Goal: Task Accomplishment & Management: Complete application form

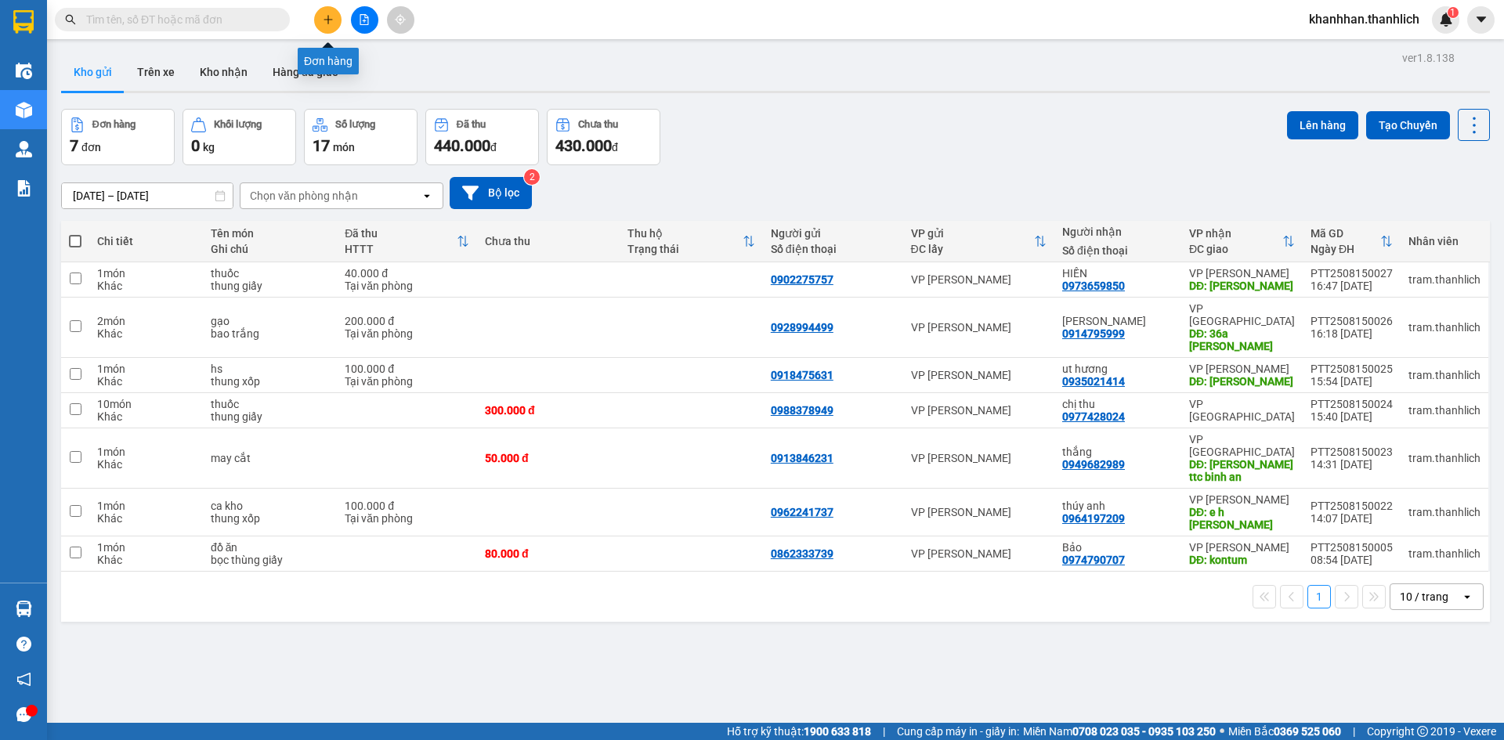
click at [324, 16] on icon "plus" at bounding box center [328, 19] width 11 height 11
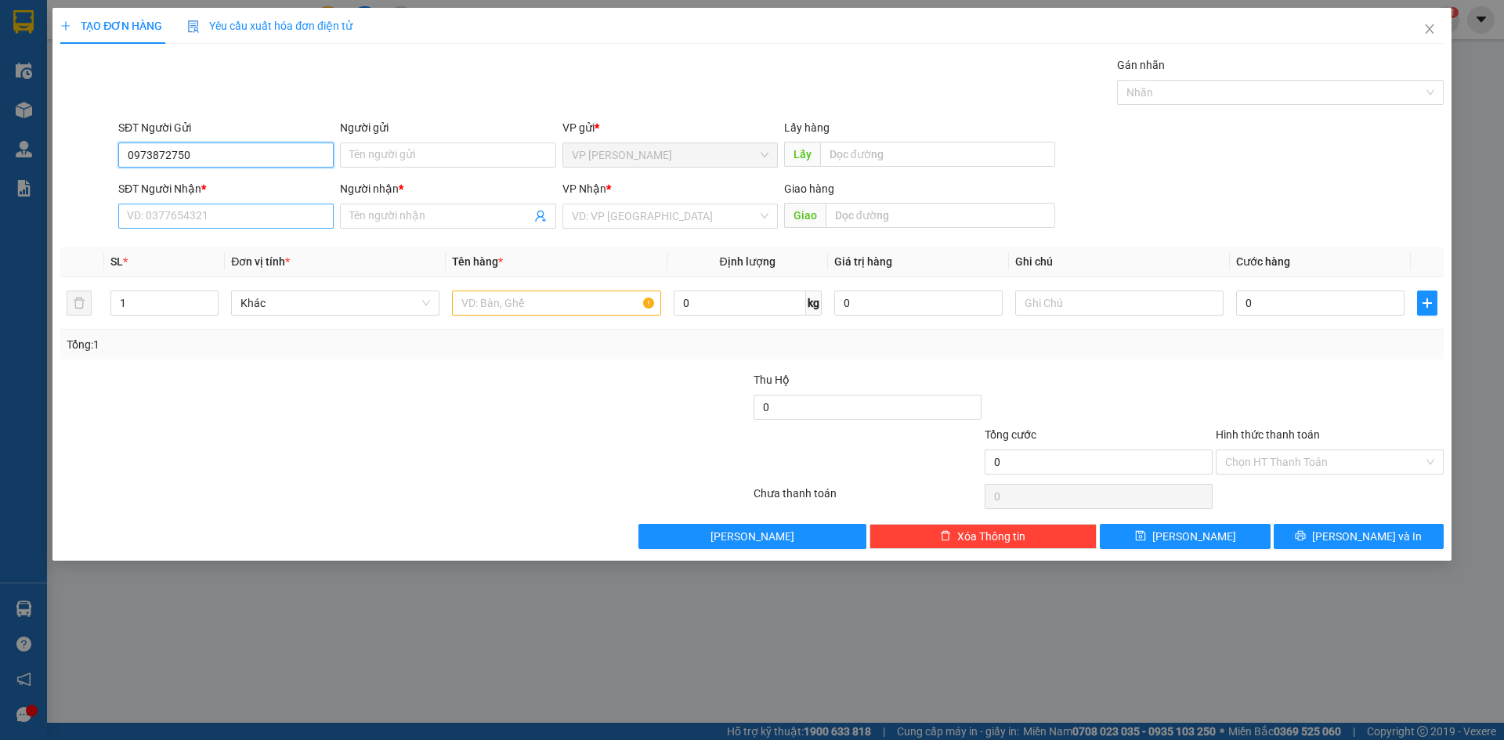
type input "0973872750"
click at [287, 211] on input "SĐT Người Nhận *" at bounding box center [225, 216] width 215 height 25
type input "0917056079"
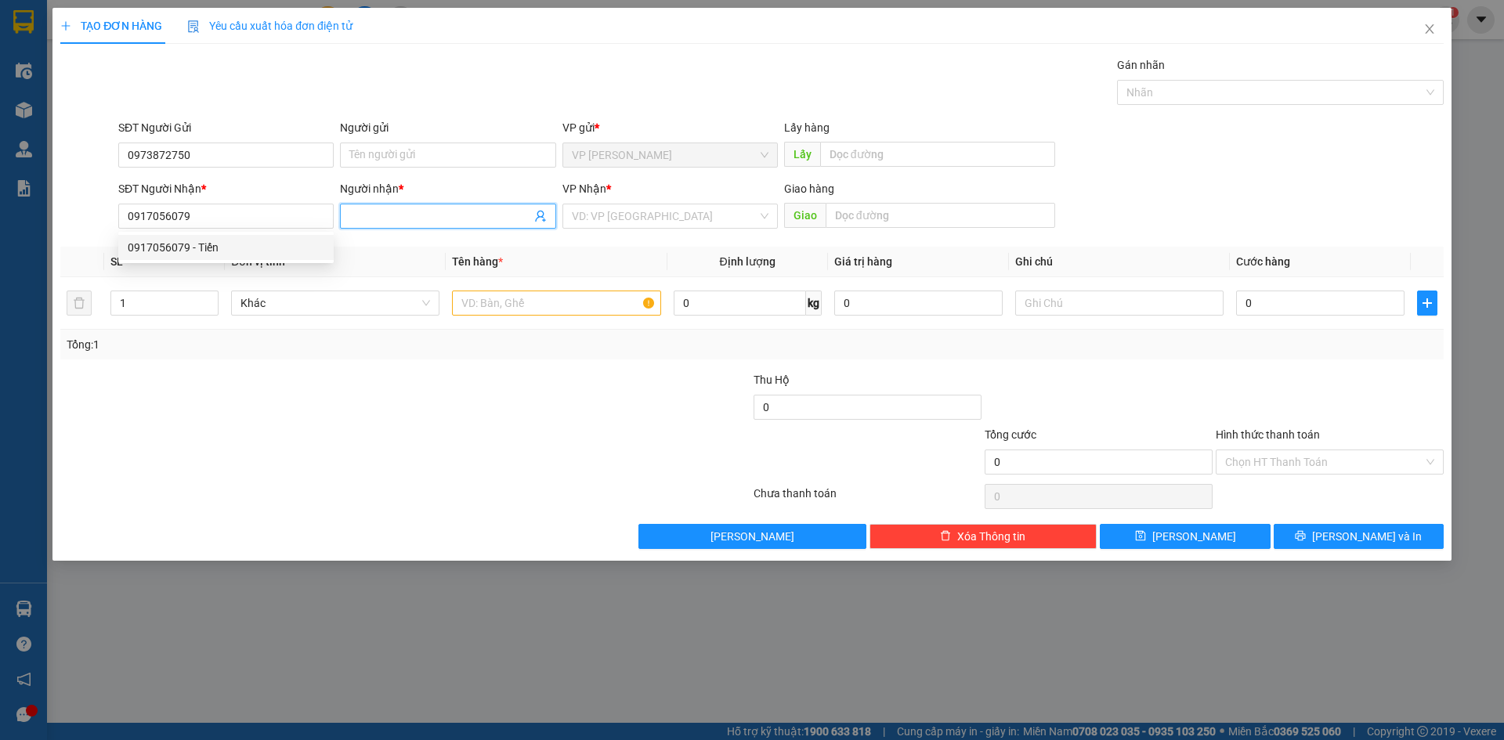
click at [443, 223] on input "Người nhận *" at bounding box center [439, 216] width 181 height 17
click at [286, 211] on input "0917056079" at bounding box center [225, 216] width 215 height 25
click at [236, 250] on div "0917056079 - Tiến" at bounding box center [226, 247] width 197 height 17
type input "Tiến"
click at [645, 302] on input "text" at bounding box center [556, 303] width 208 height 25
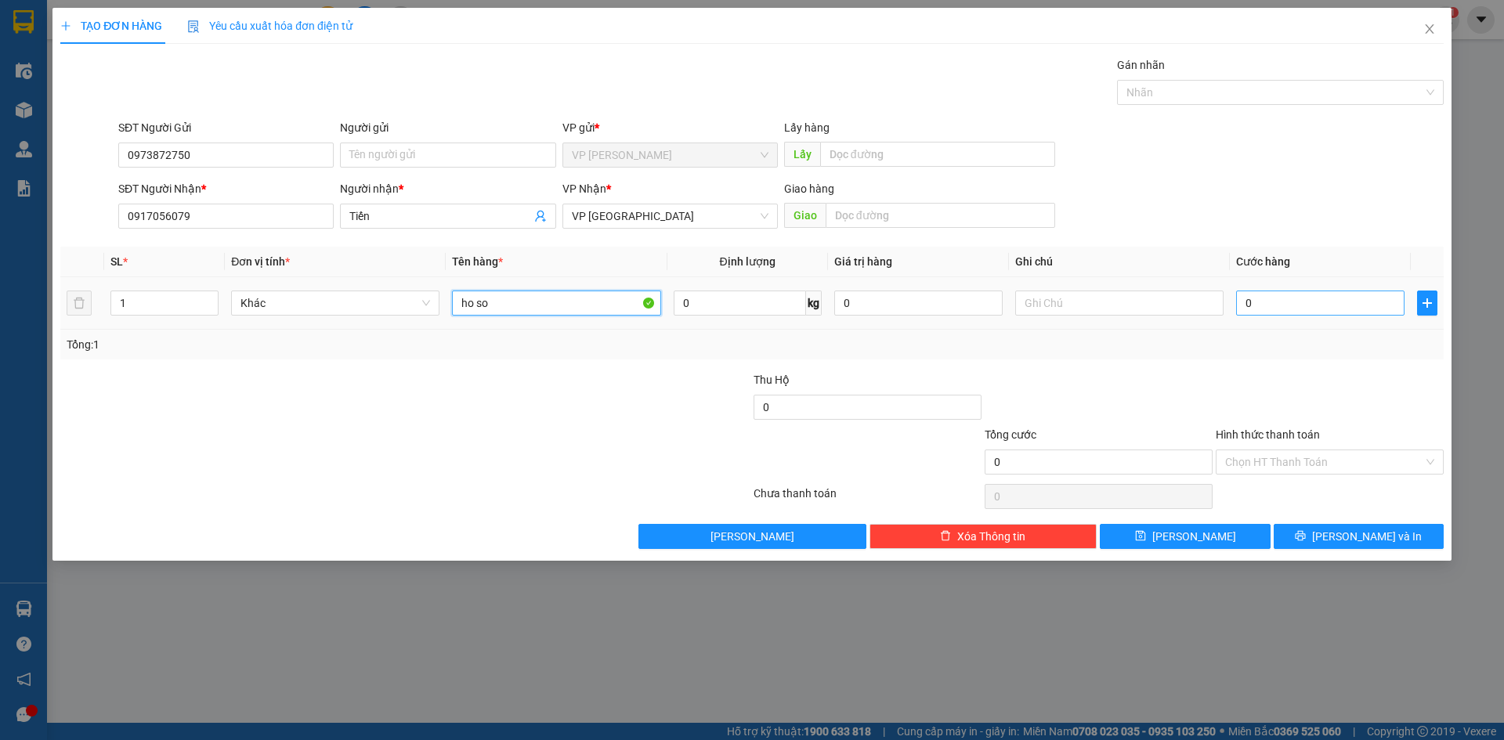
type input "ho so"
click at [1260, 303] on input "0" at bounding box center [1320, 303] width 168 height 25
type input "3"
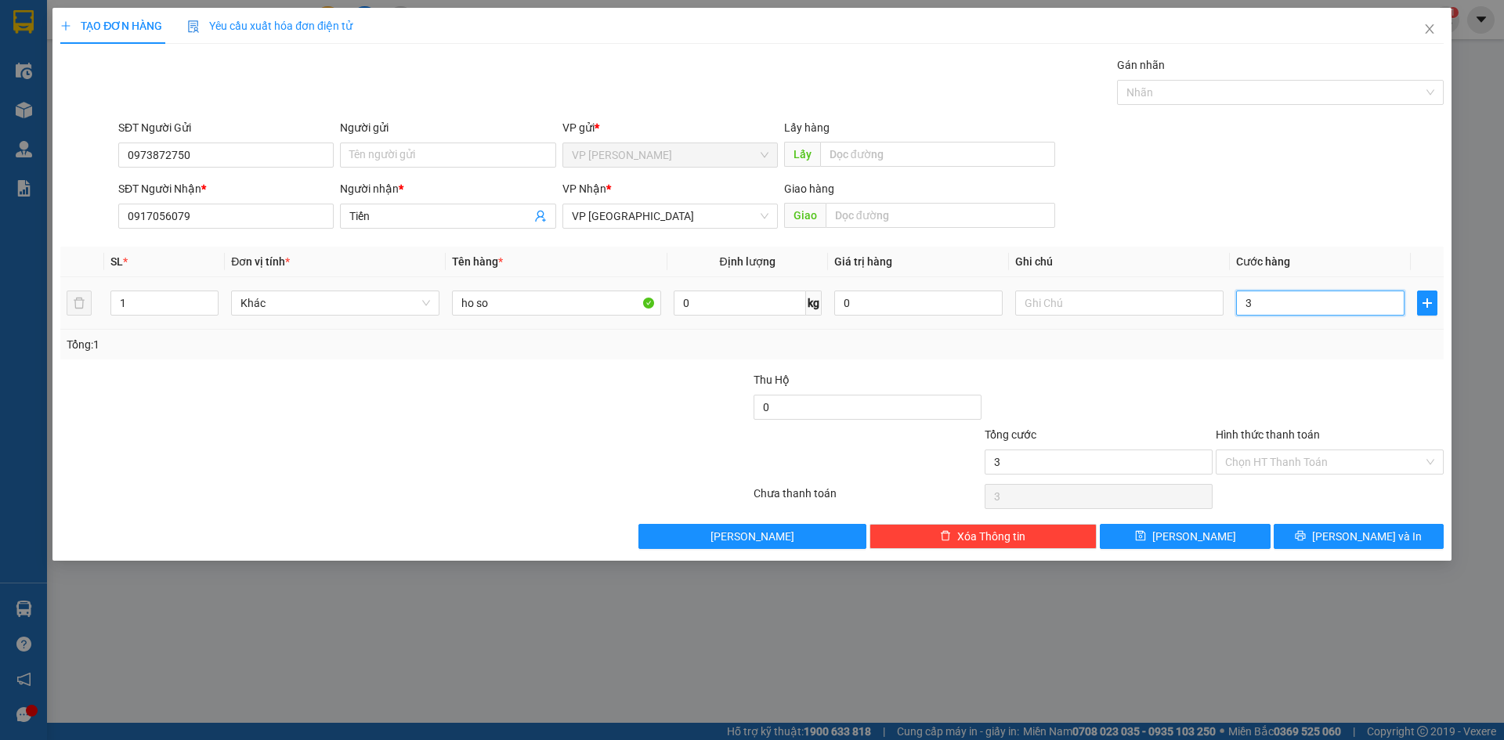
type input "30"
type input "300"
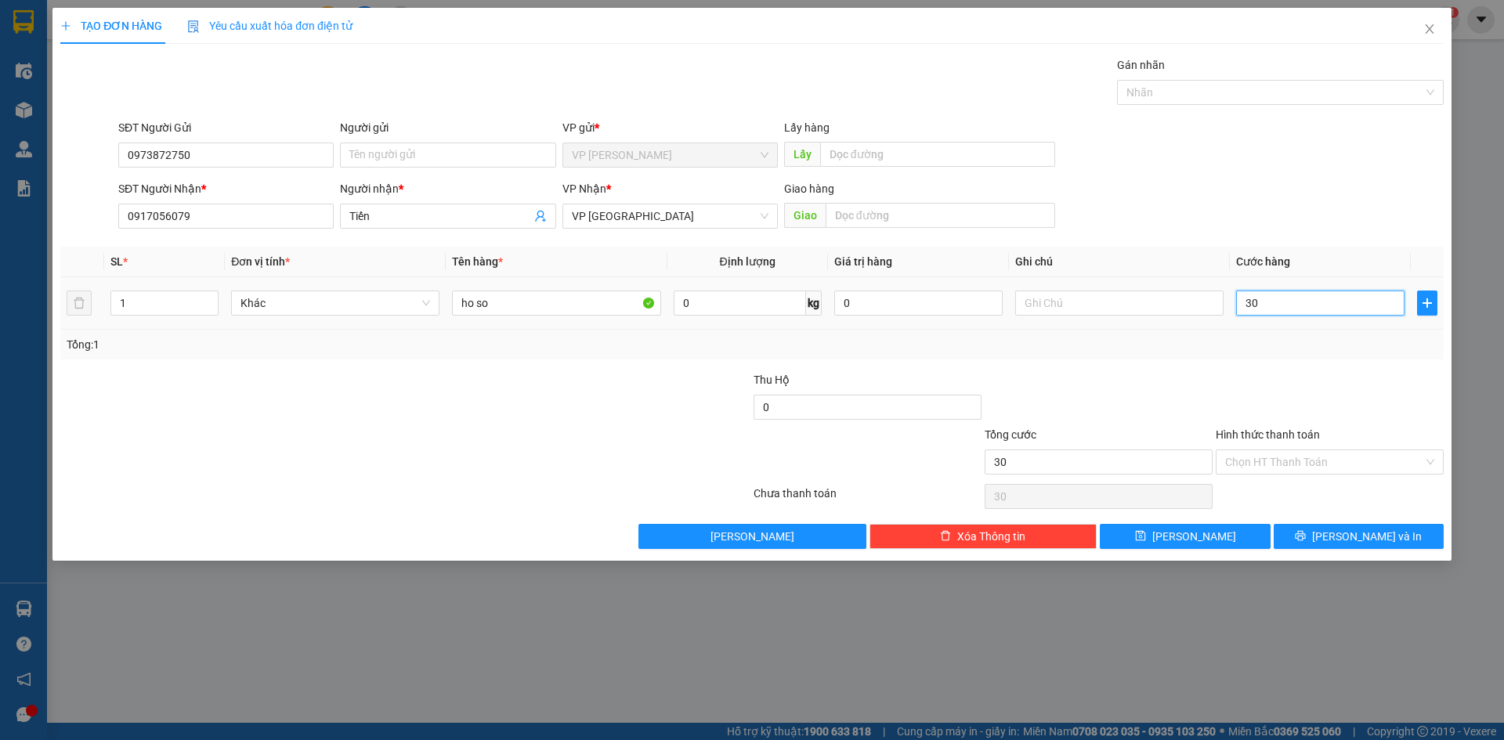
type input "300"
type input "3.000"
type input "30.000"
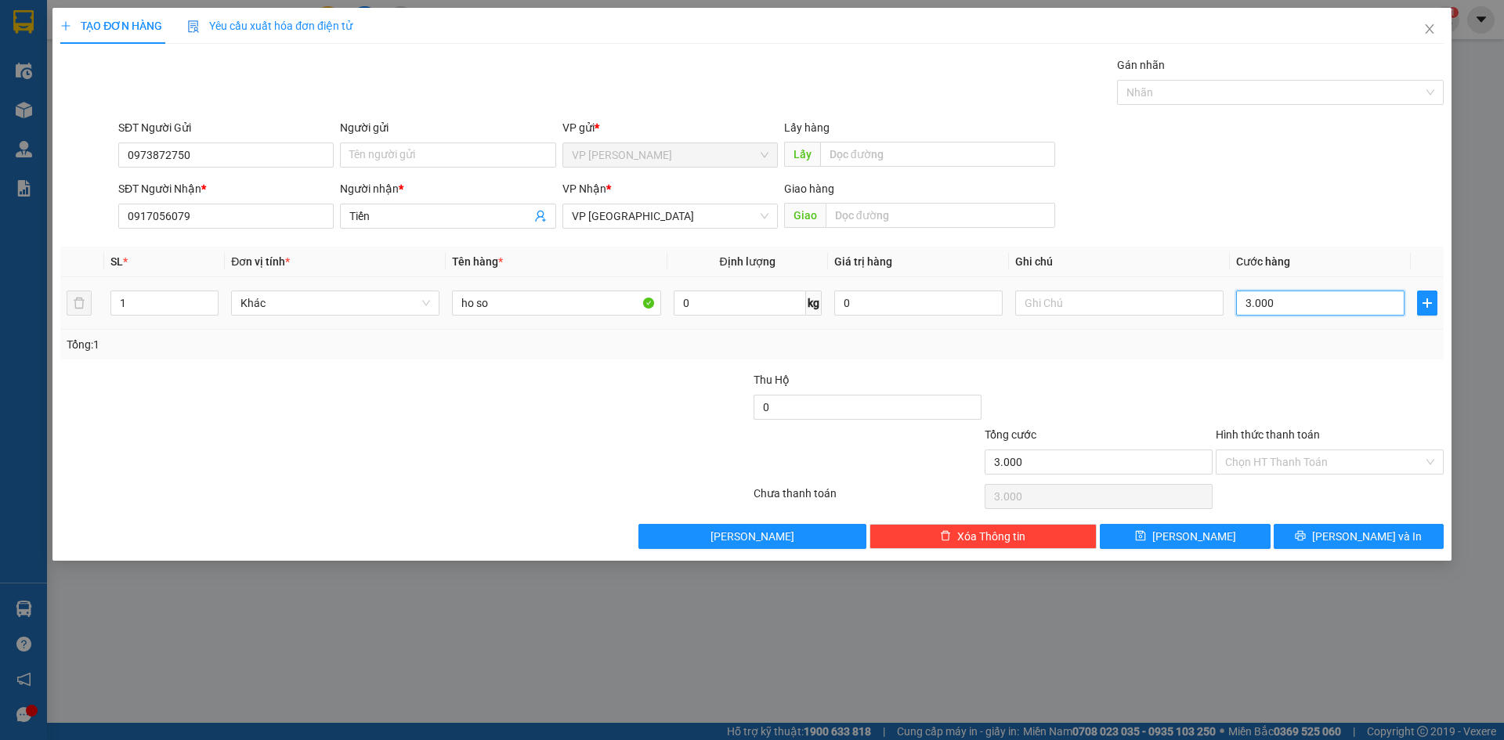
type input "30.000"
click at [1261, 469] on input "Hình thức thanh toán" at bounding box center [1324, 461] width 198 height 23
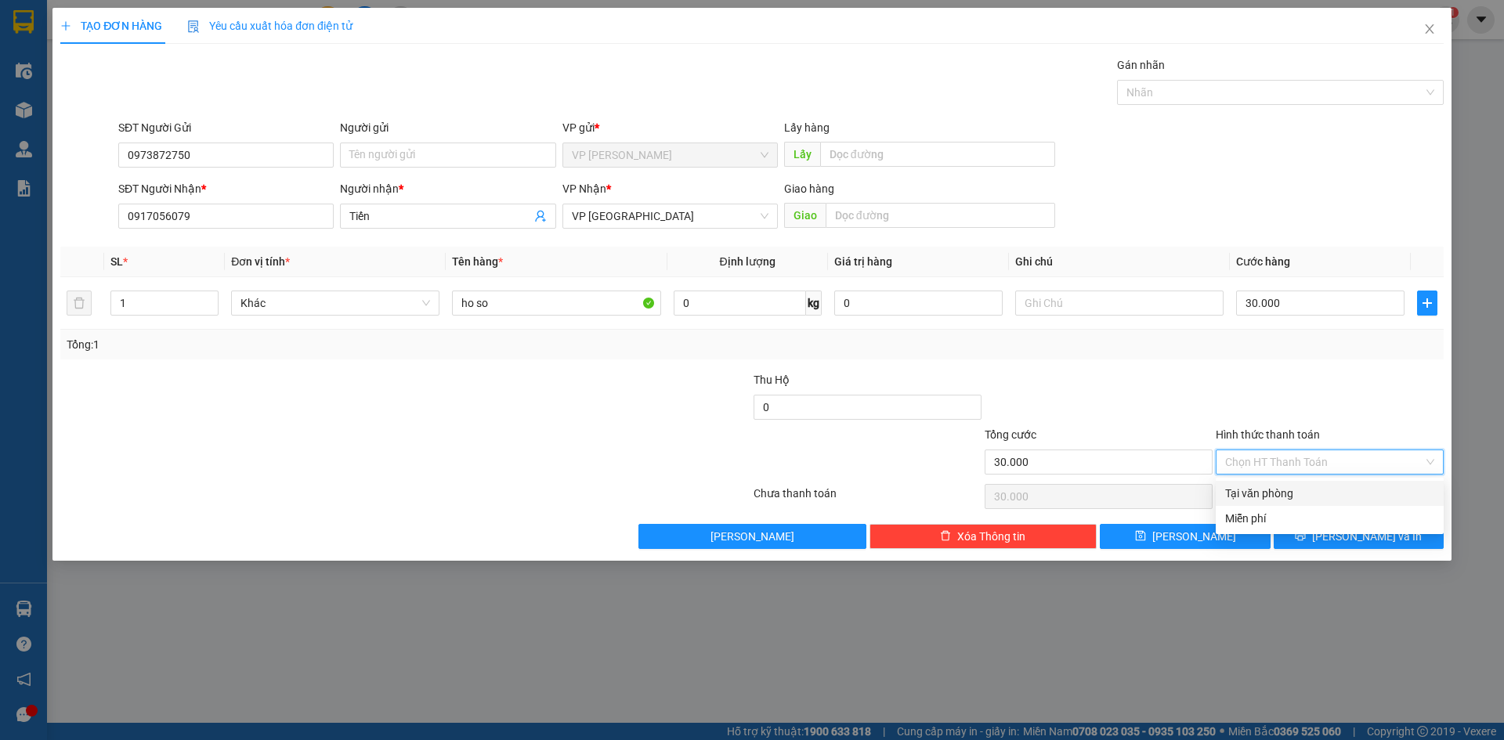
click at [1263, 483] on div "Tại văn phòng" at bounding box center [1330, 493] width 228 height 25
type input "0"
click at [1325, 540] on button "[PERSON_NAME] và In" at bounding box center [1359, 536] width 170 height 25
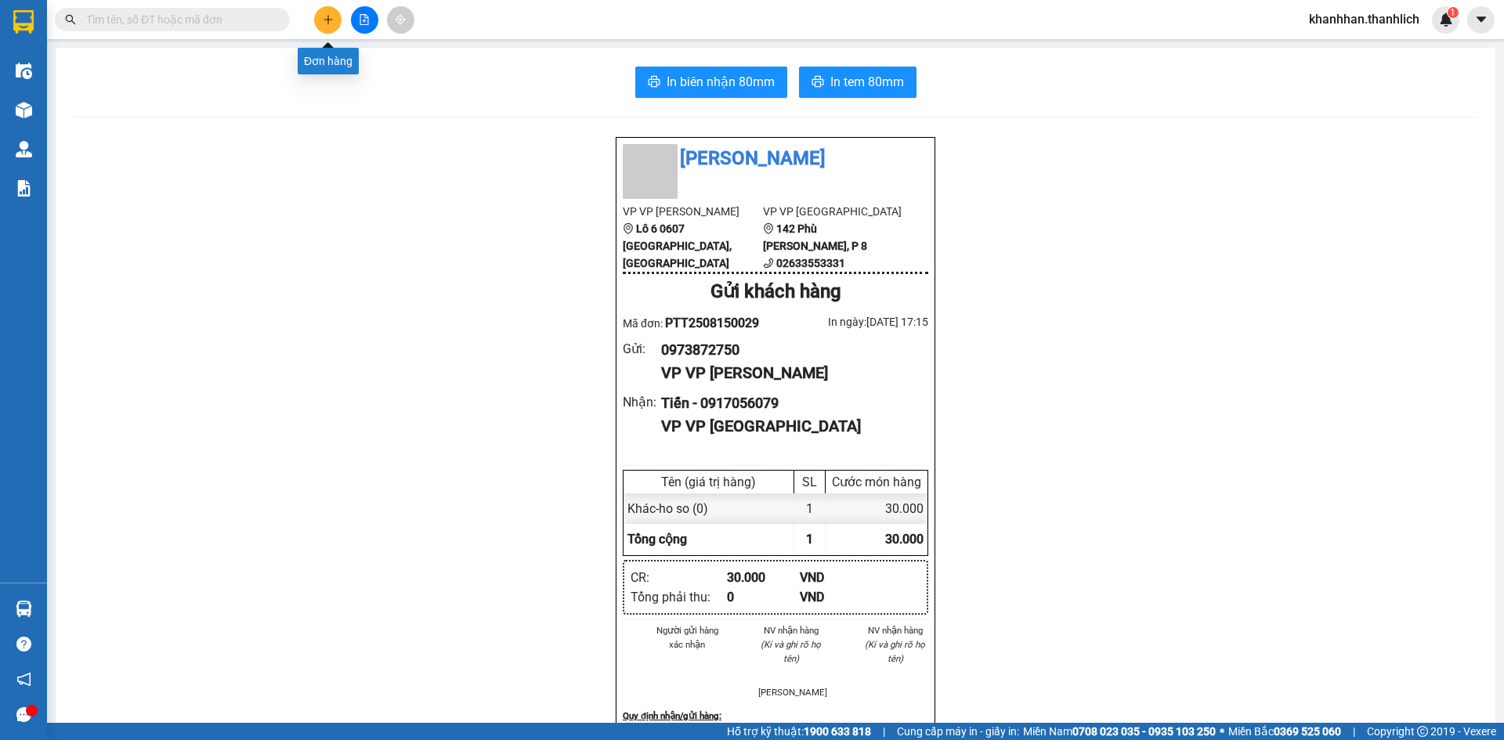
click at [316, 12] on button at bounding box center [327, 19] width 27 height 27
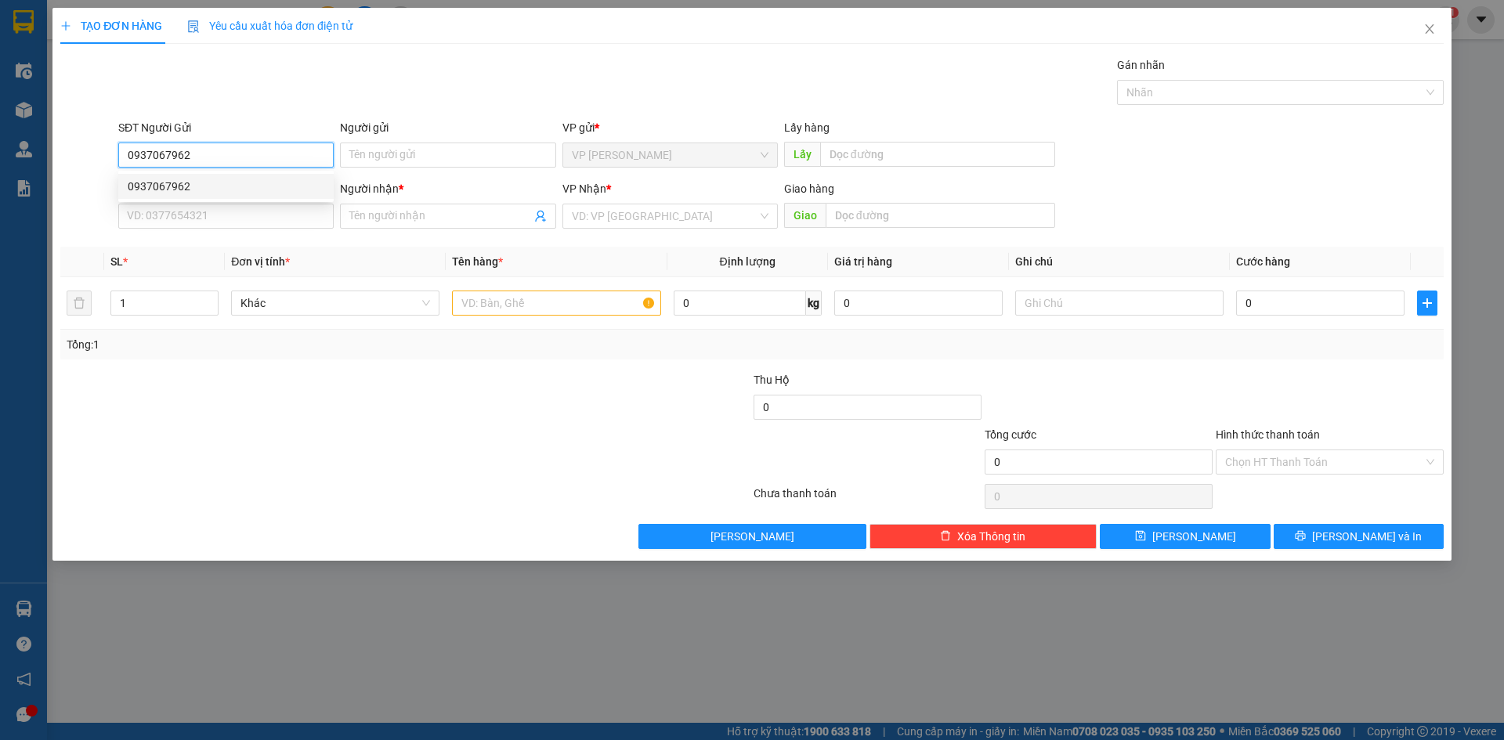
type input "0937067962"
click at [244, 203] on div "SĐT Người Nhận *" at bounding box center [225, 191] width 215 height 23
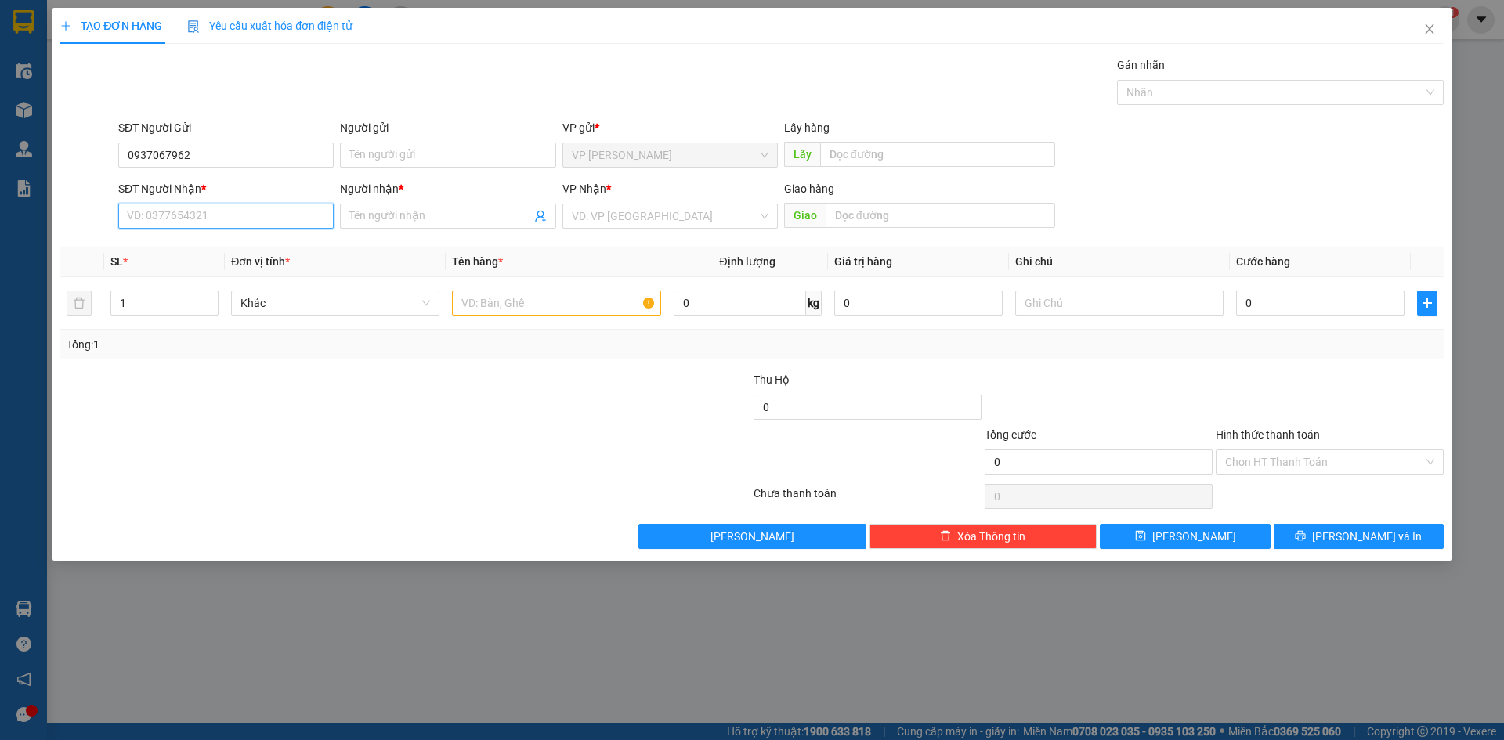
click at [240, 219] on input "SĐT Người Nhận *" at bounding box center [225, 216] width 215 height 25
click at [237, 214] on input "SĐT Người Nhận *" at bounding box center [225, 216] width 215 height 25
type input "0944555640"
click at [432, 208] on input "Người nhận *" at bounding box center [439, 216] width 181 height 17
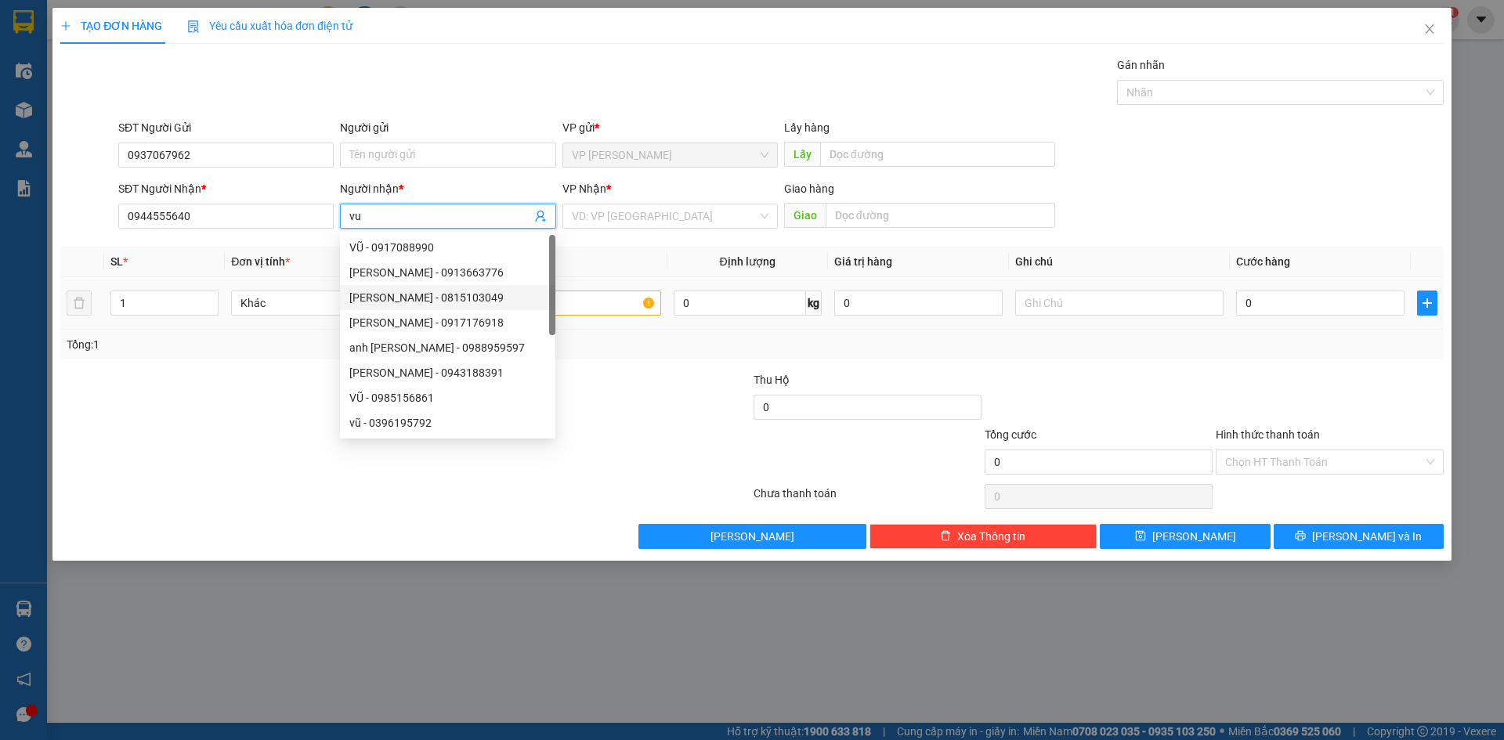
type input "vu"
click at [626, 301] on input "text" at bounding box center [556, 303] width 208 height 25
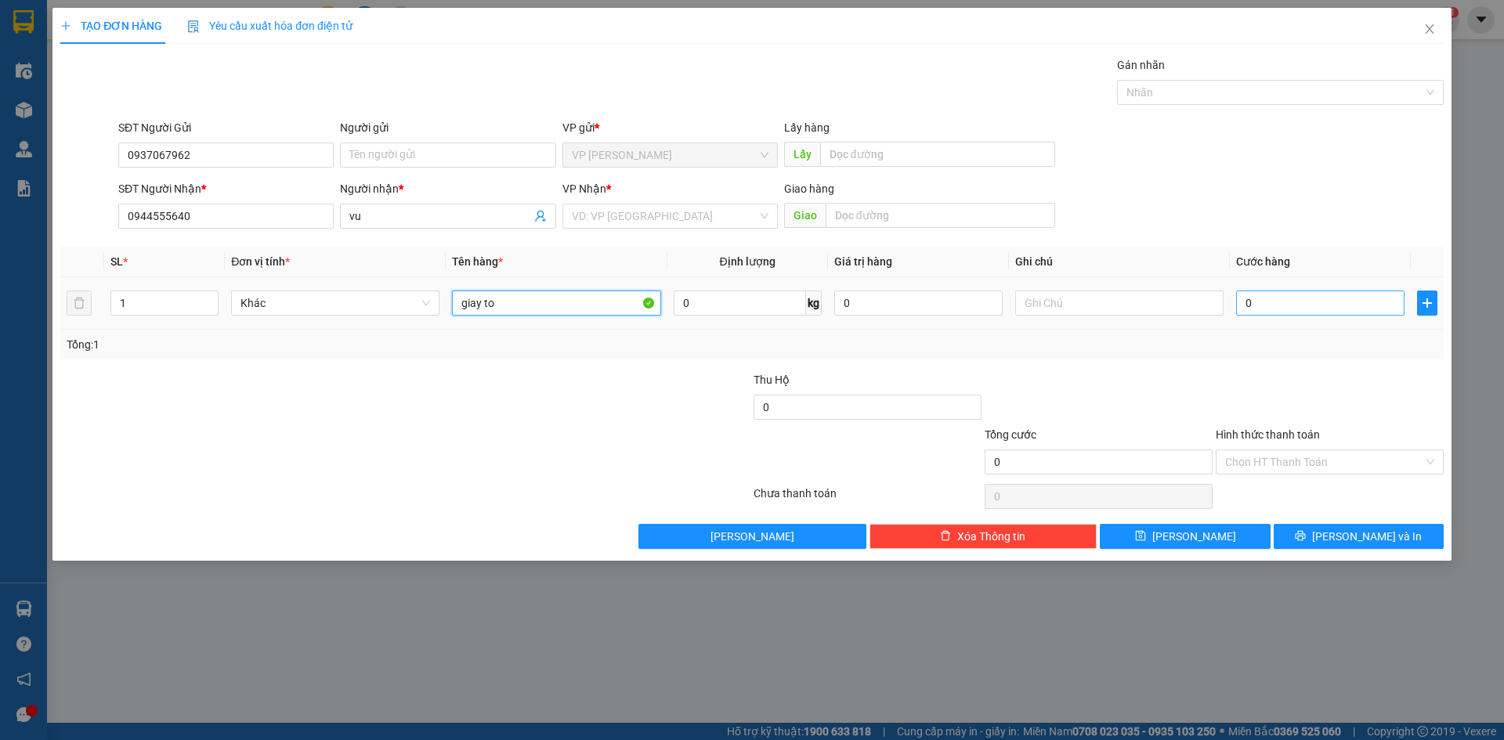
type input "giay to"
click at [1346, 302] on input "0" at bounding box center [1320, 303] width 168 height 25
type input "3"
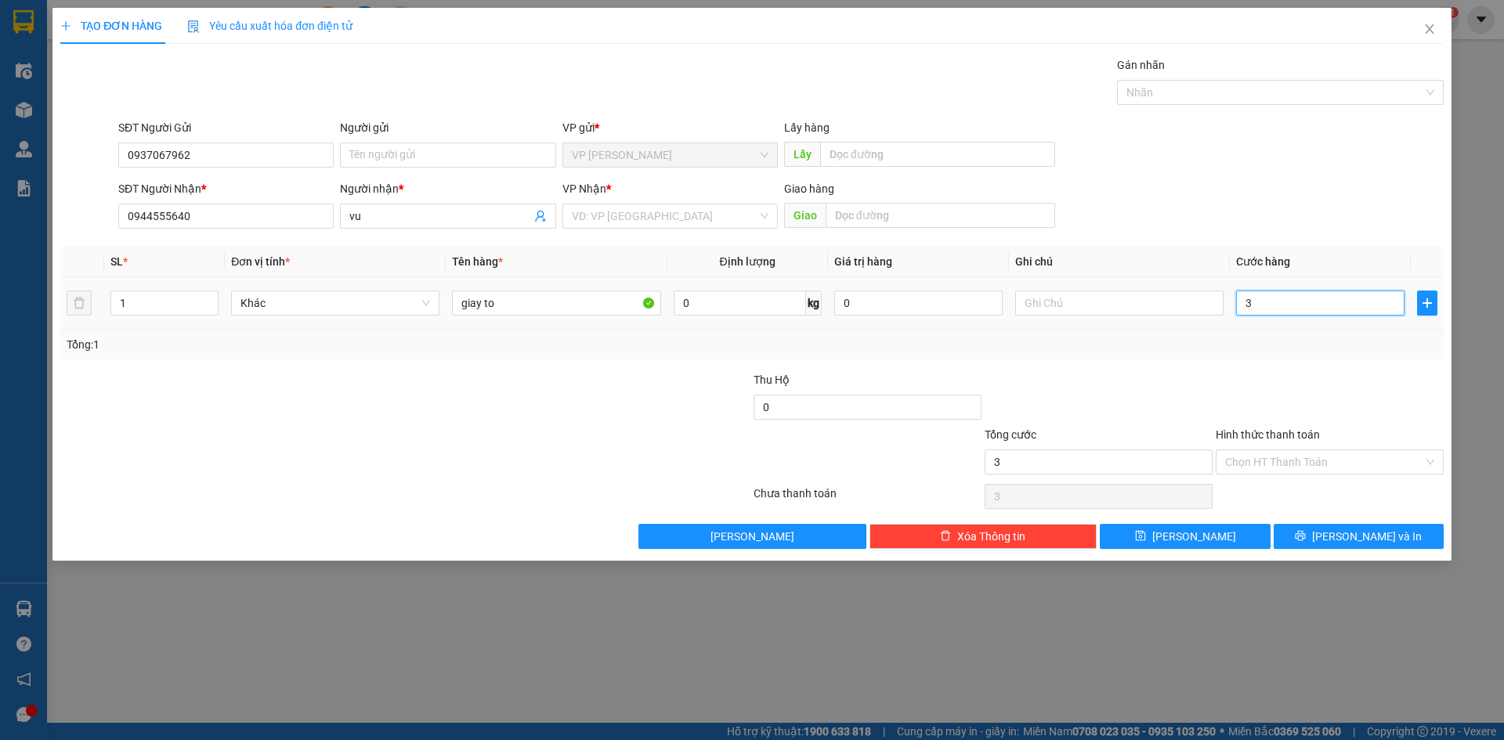
type input "30"
type input "300"
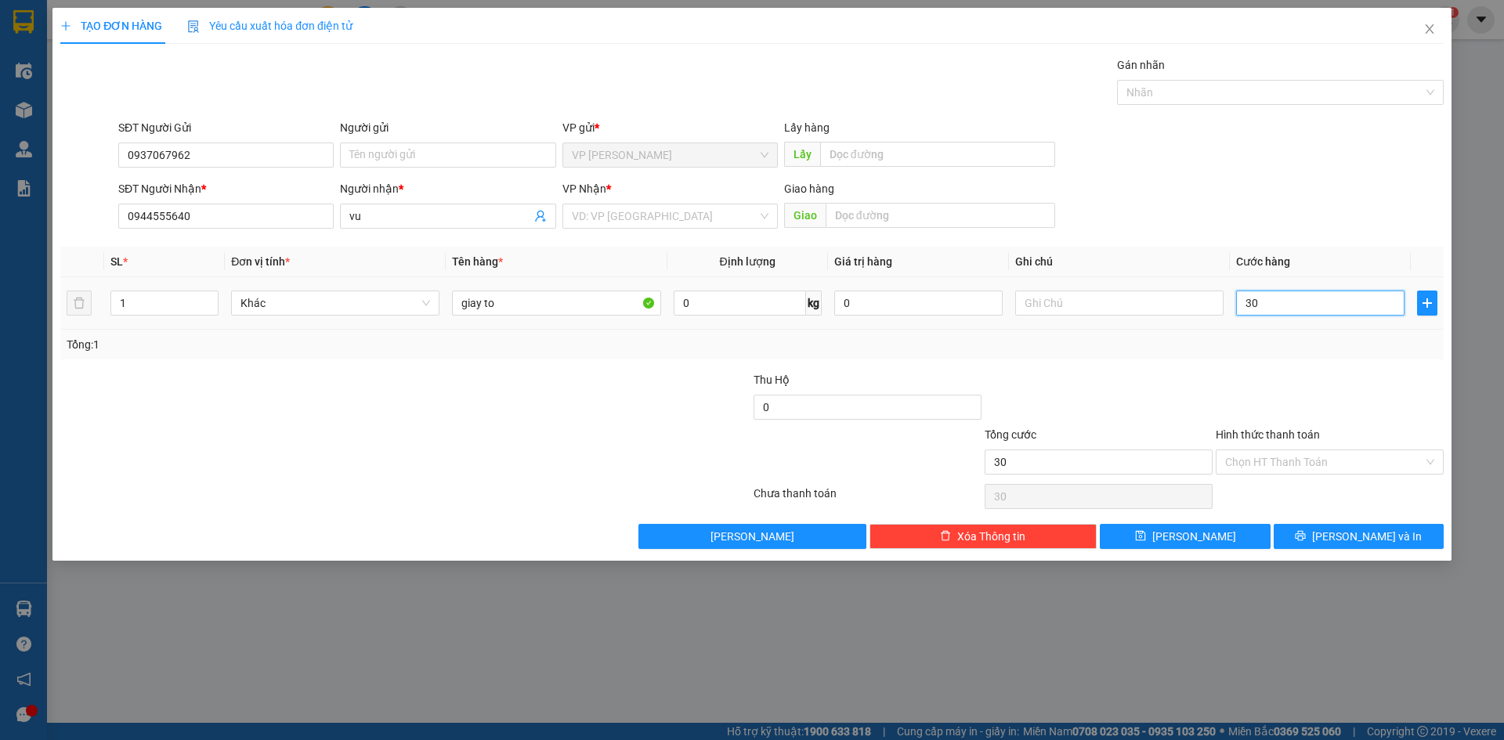
type input "300"
type input "3.000"
type input "30.000"
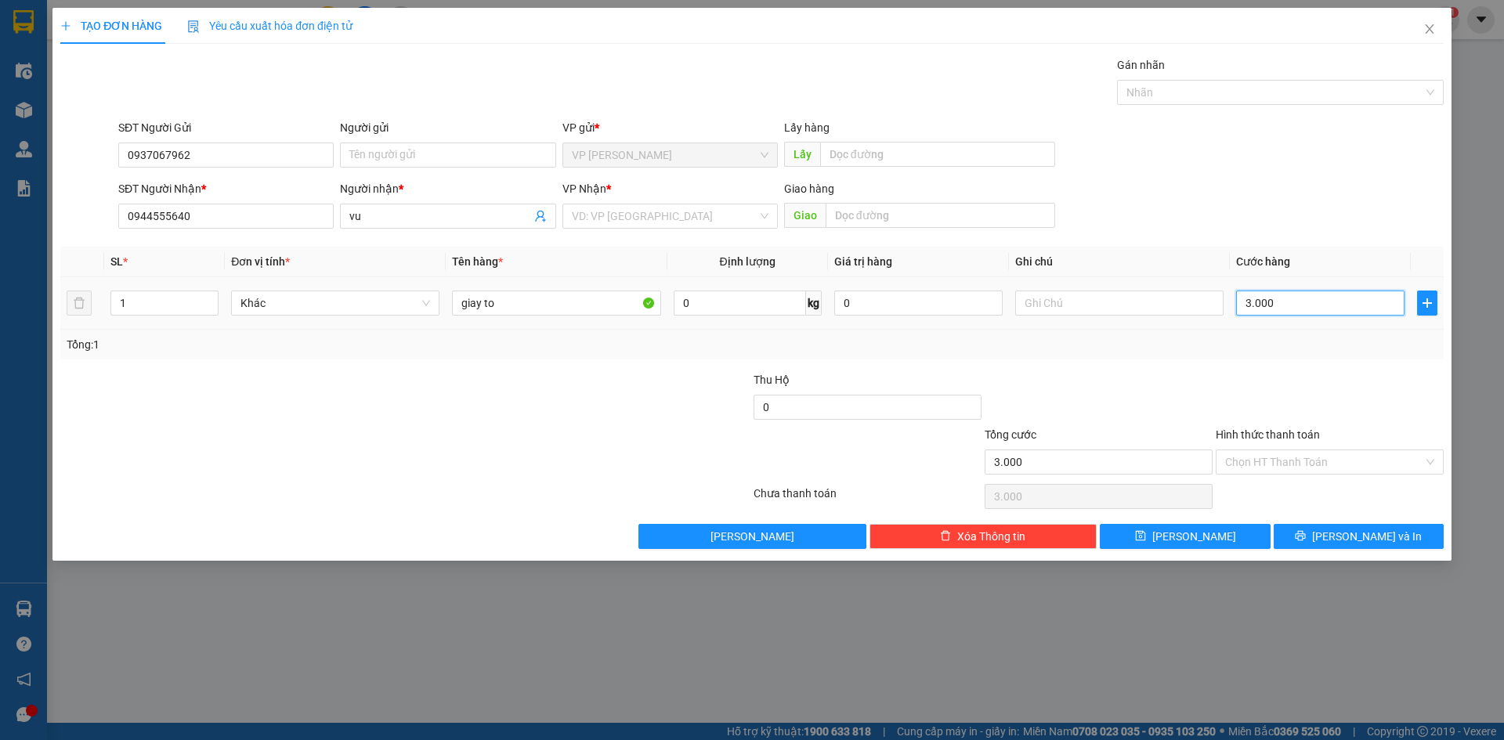
type input "30.000"
click at [1297, 465] on input "Hình thức thanh toán" at bounding box center [1324, 461] width 198 height 23
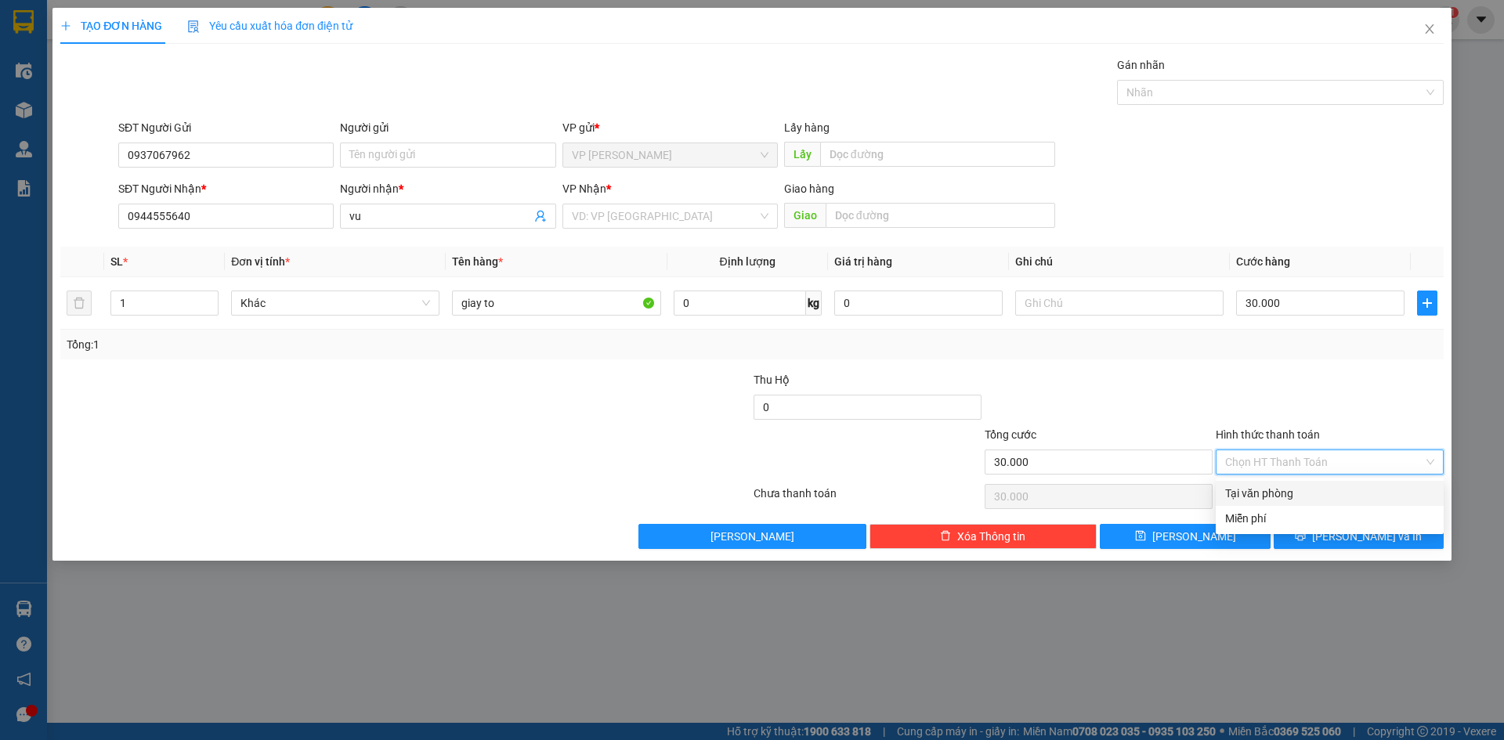
click at [1296, 486] on div "Tại văn phòng" at bounding box center [1329, 493] width 209 height 17
type input "0"
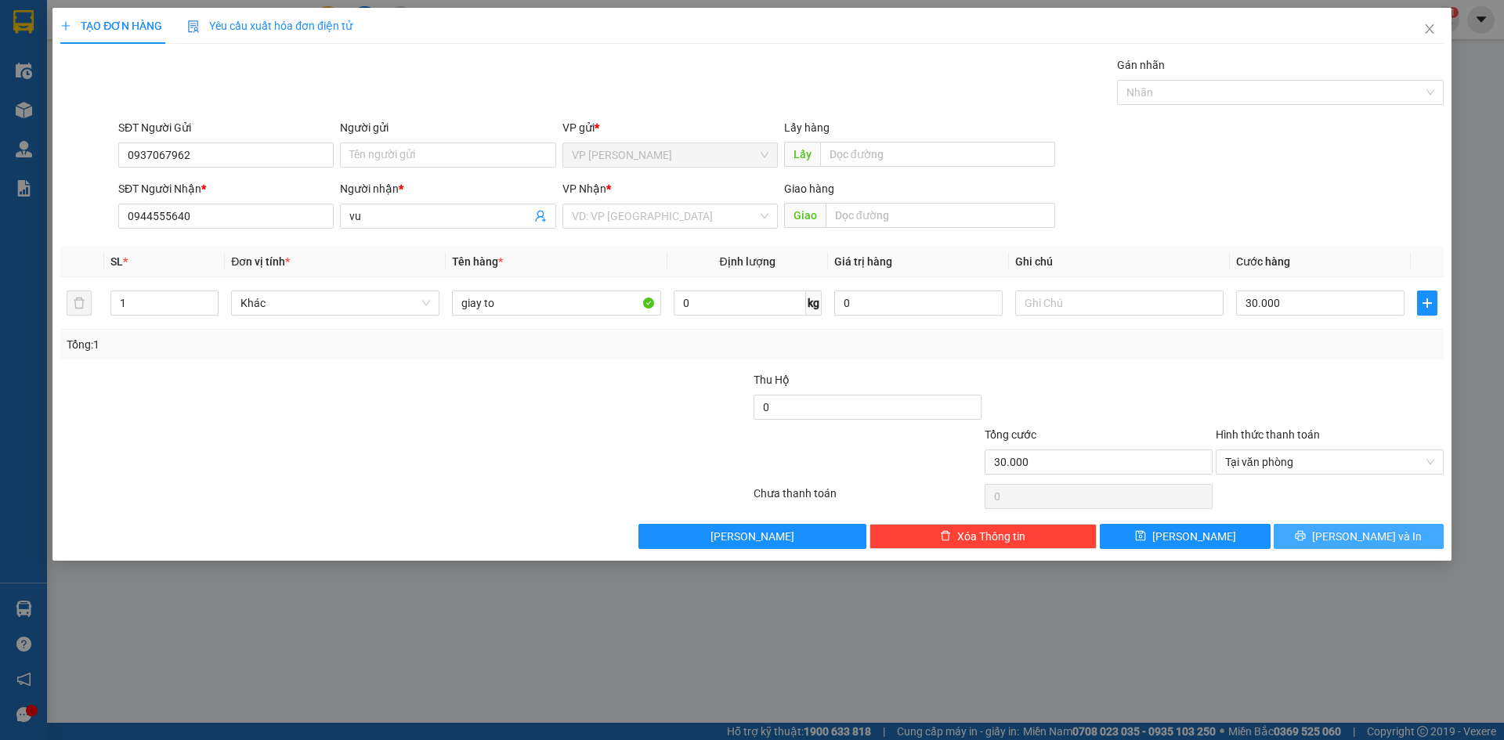
click at [1308, 532] on button "[PERSON_NAME] và In" at bounding box center [1359, 536] width 170 height 25
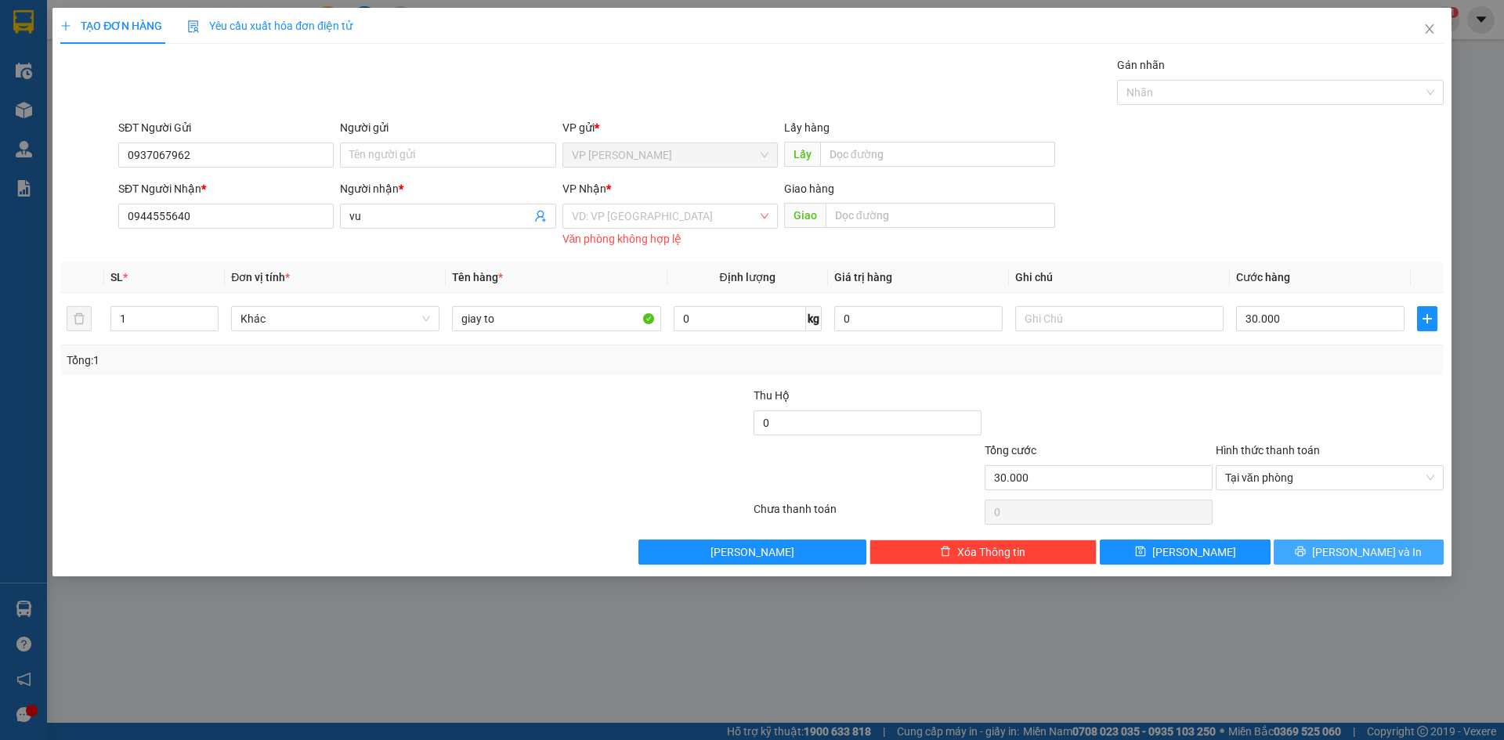
click at [1309, 540] on button "[PERSON_NAME] và In" at bounding box center [1359, 552] width 170 height 25
click at [1302, 540] on button "[PERSON_NAME] và In" at bounding box center [1359, 552] width 170 height 25
click at [1302, 541] on button "[PERSON_NAME] và In" at bounding box center [1359, 552] width 170 height 25
click at [1302, 544] on button "[PERSON_NAME] và In" at bounding box center [1359, 552] width 170 height 25
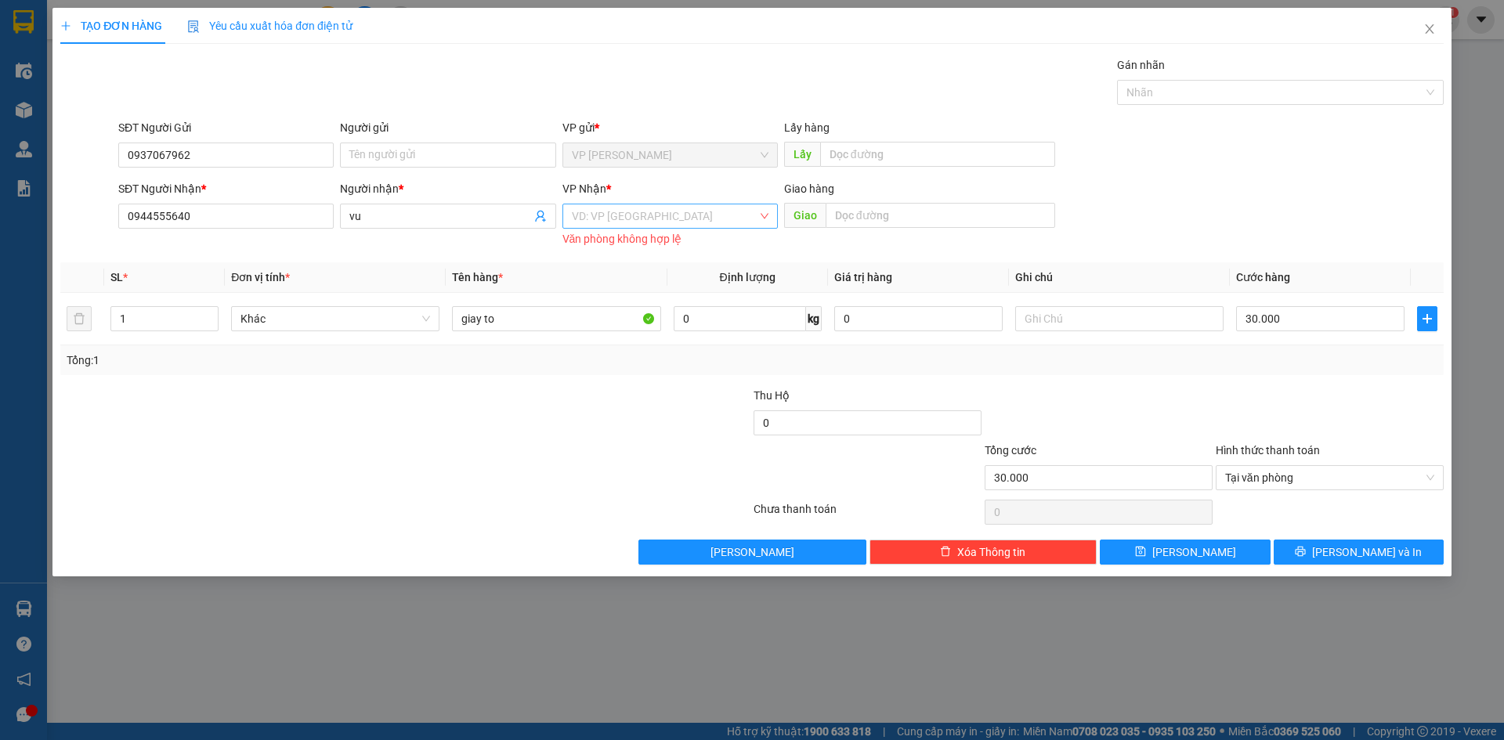
click at [664, 221] on input "search" at bounding box center [665, 215] width 186 height 23
click at [646, 298] on div "VP [GEOGRAPHIC_DATA]" at bounding box center [670, 297] width 197 height 17
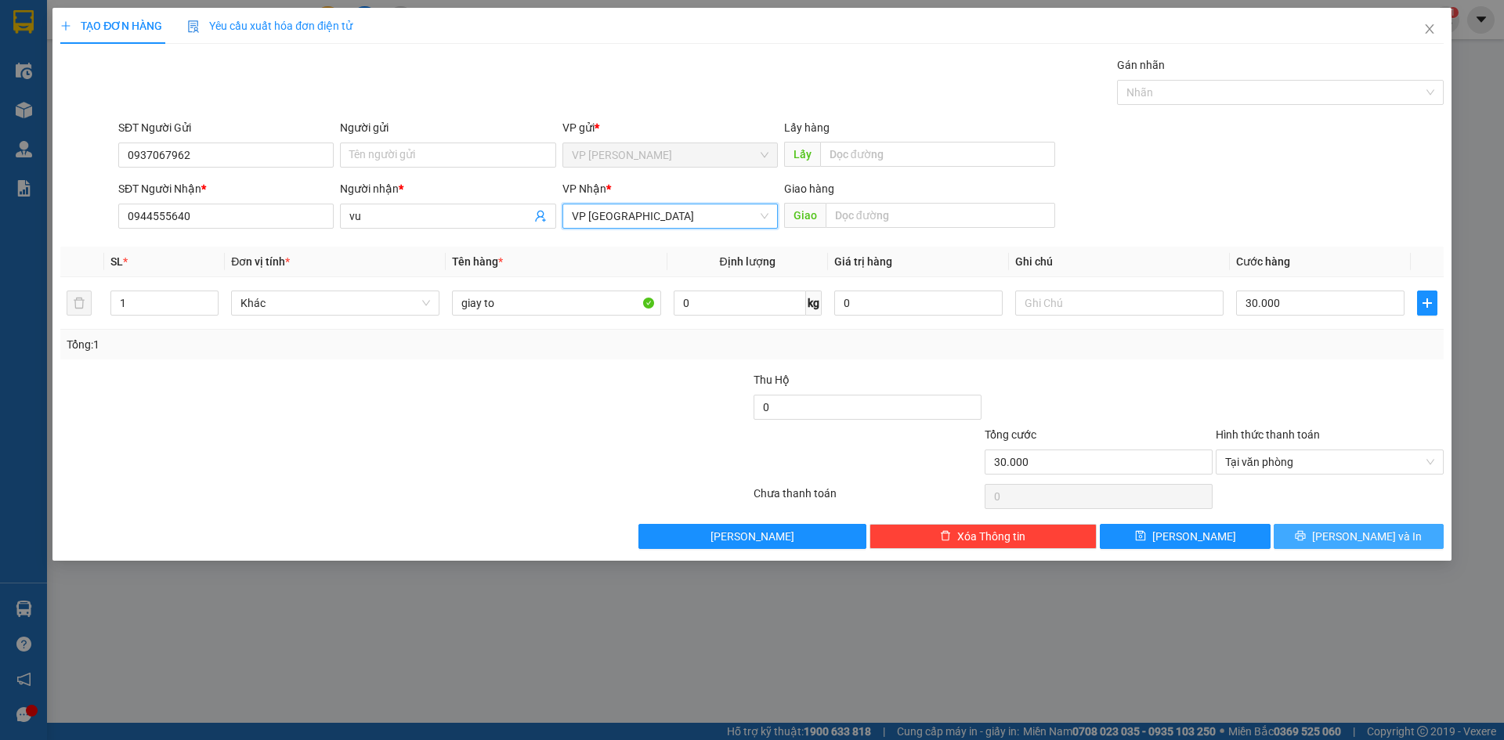
click at [1433, 544] on button "[PERSON_NAME] và In" at bounding box center [1359, 536] width 170 height 25
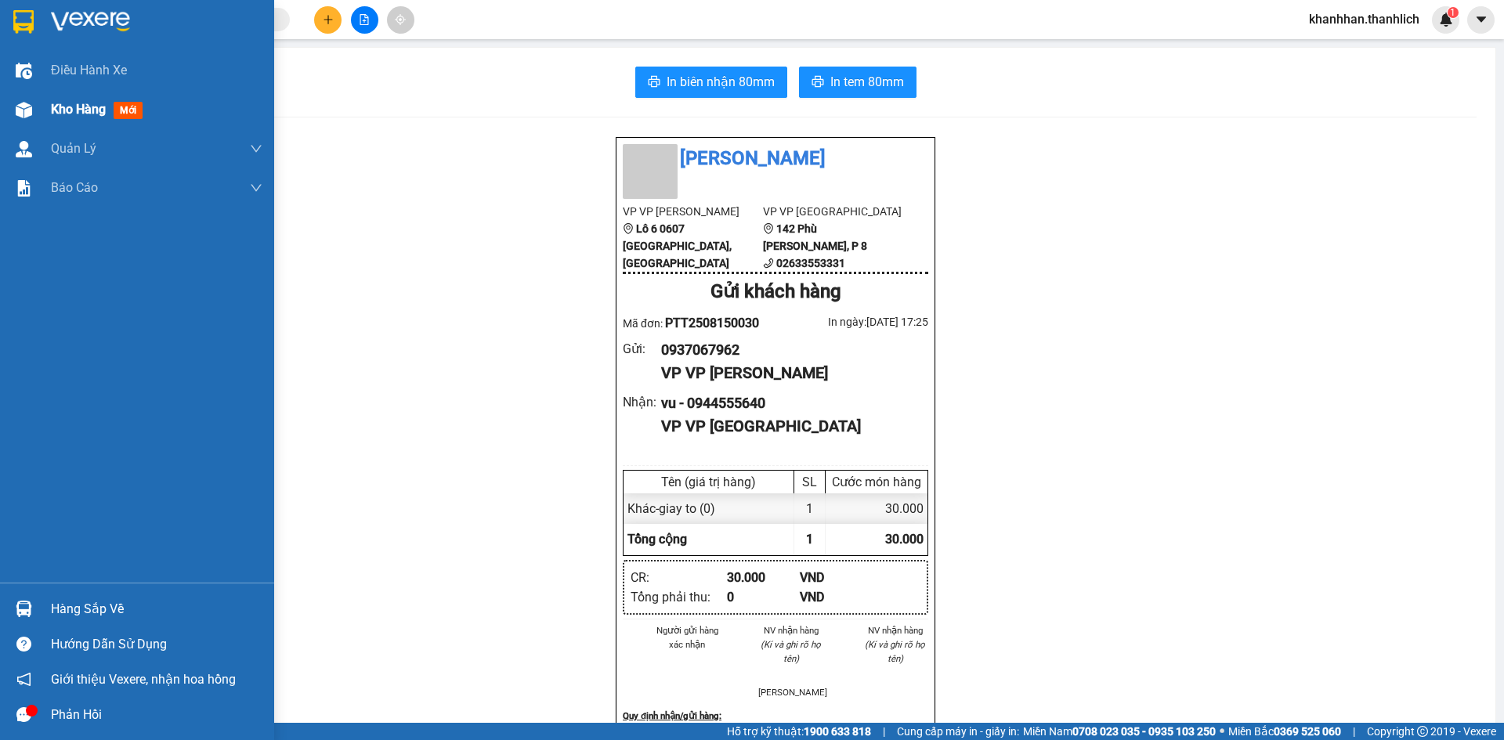
click at [64, 119] on div "Kho hàng mới" at bounding box center [100, 109] width 98 height 20
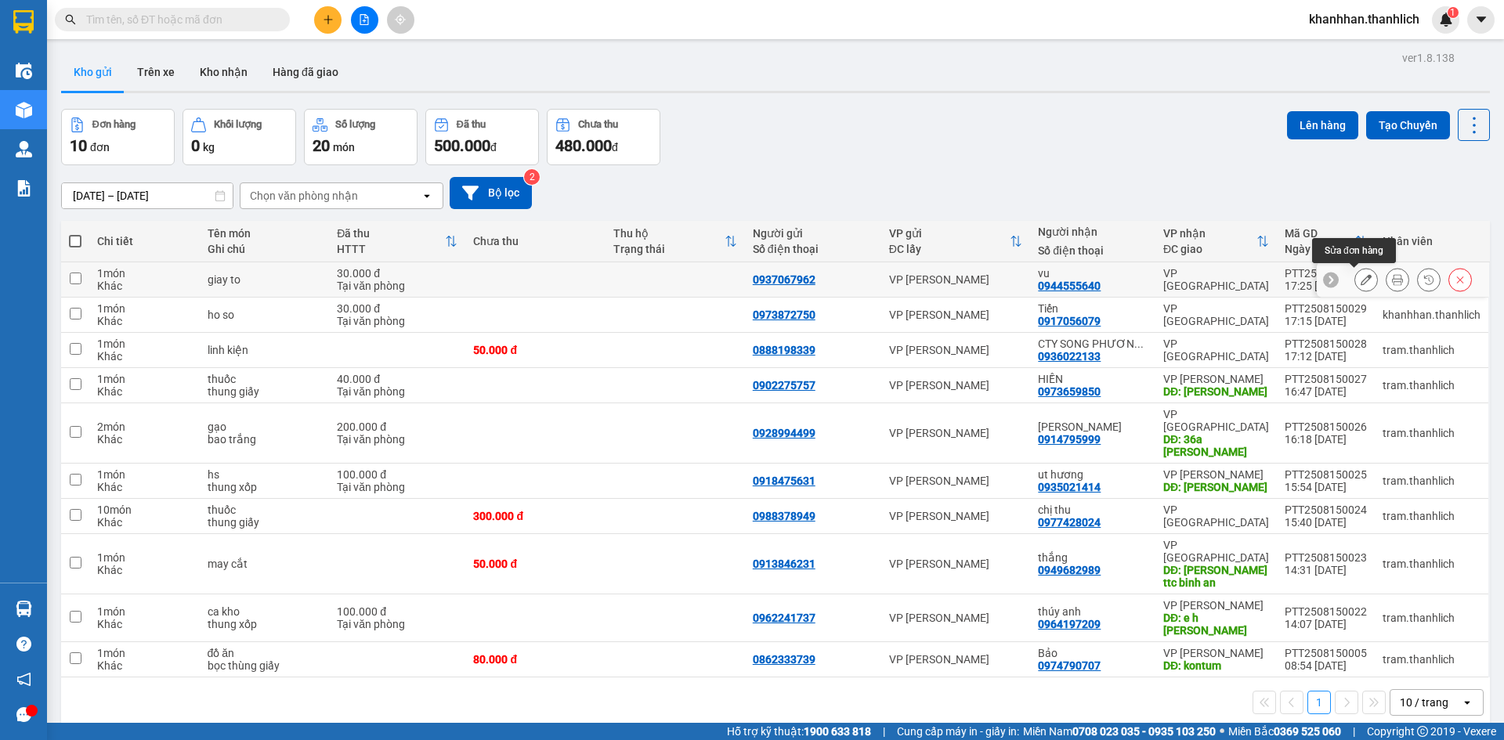
click at [1361, 276] on icon at bounding box center [1366, 279] width 11 height 11
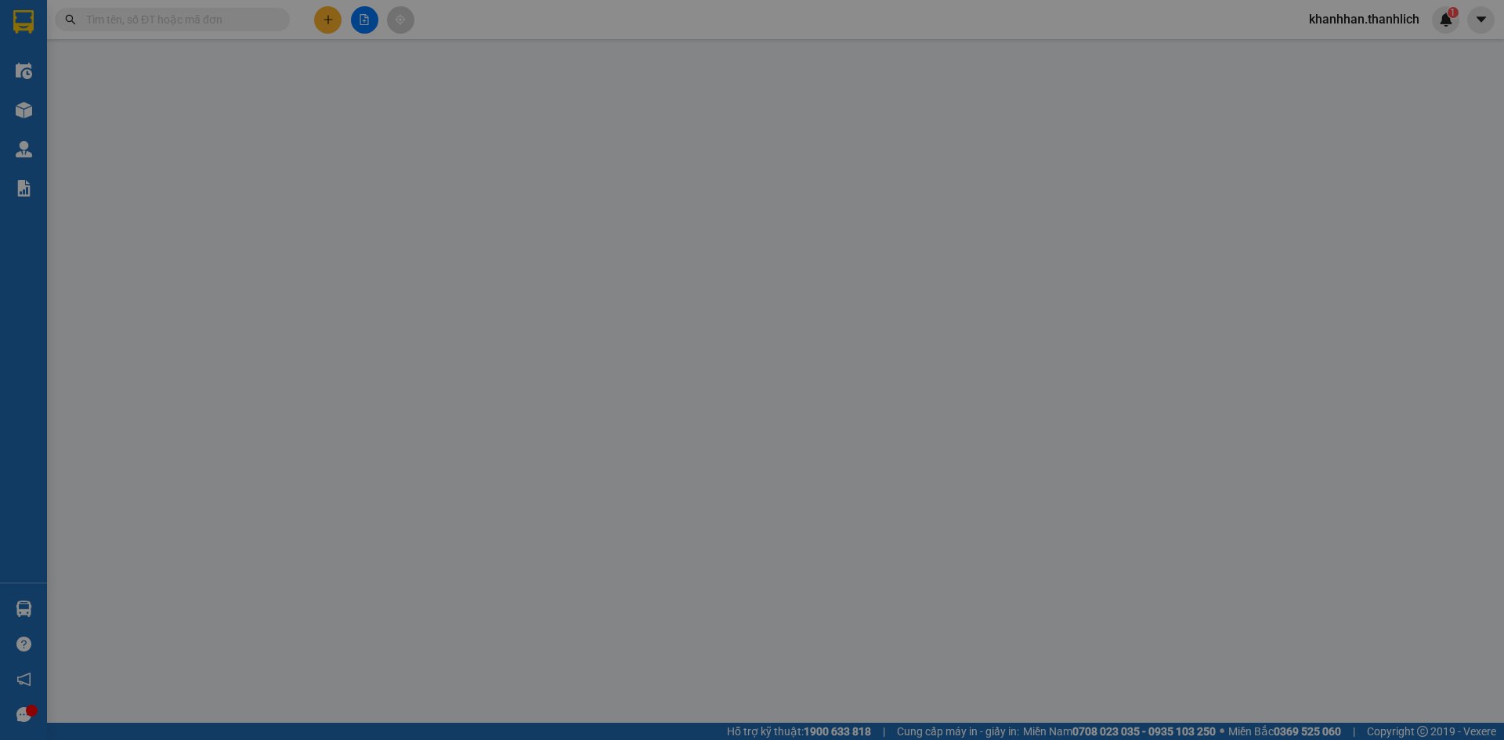
type input "0937067962"
type input "0944555640"
type input "30.000"
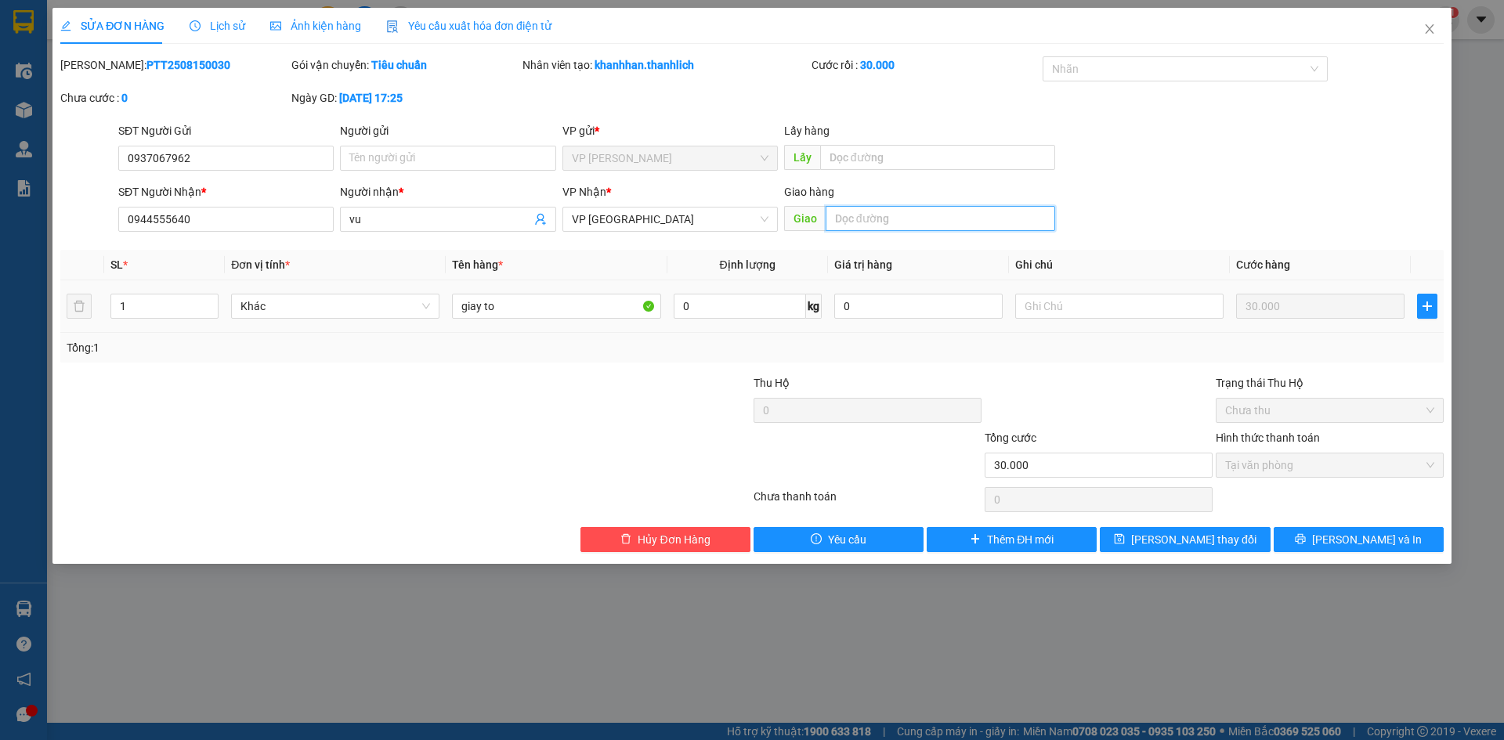
click at [859, 210] on input "text" at bounding box center [941, 218] width 230 height 25
type input "53 [PERSON_NAME]"
click at [1299, 380] on div "Trạng thái Thu Hộ" at bounding box center [1330, 382] width 228 height 17
drag, startPoint x: 1182, startPoint y: 417, endPoint x: 1174, endPoint y: 420, distance: 8.4
click at [1175, 419] on div at bounding box center [1098, 401] width 231 height 55
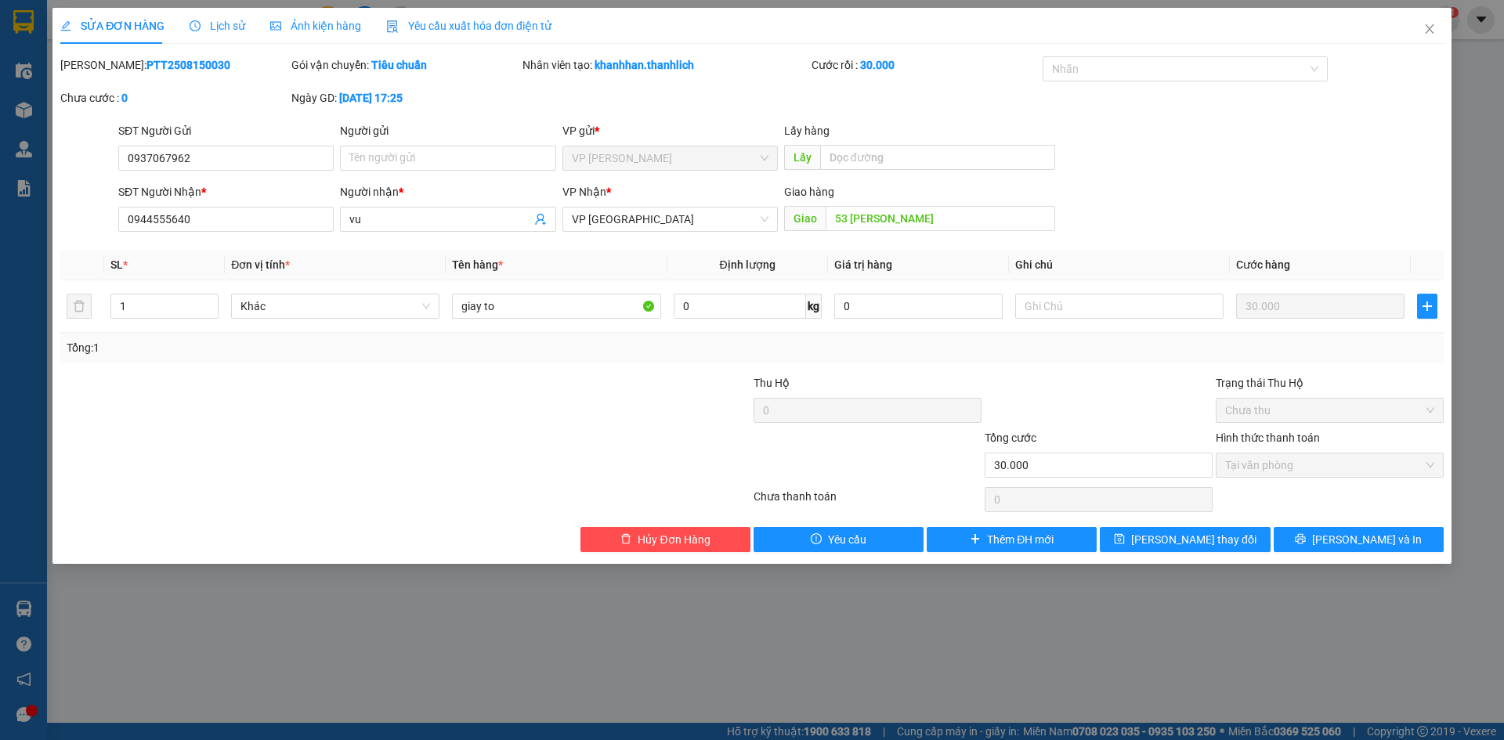
click at [1174, 420] on div at bounding box center [1098, 401] width 231 height 55
click at [1227, 530] on button "[PERSON_NAME] thay đổi" at bounding box center [1185, 539] width 170 height 25
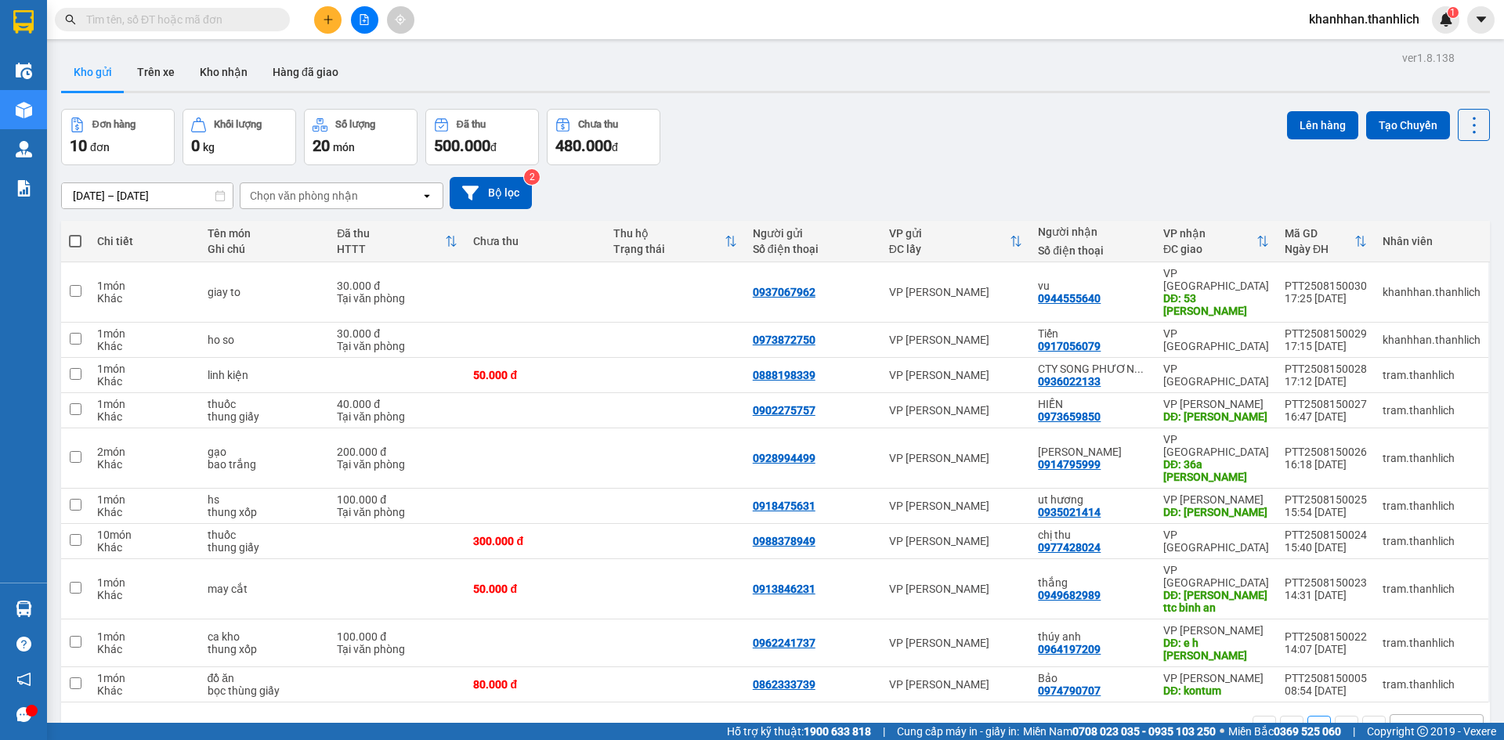
click at [338, 12] on button at bounding box center [327, 19] width 27 height 27
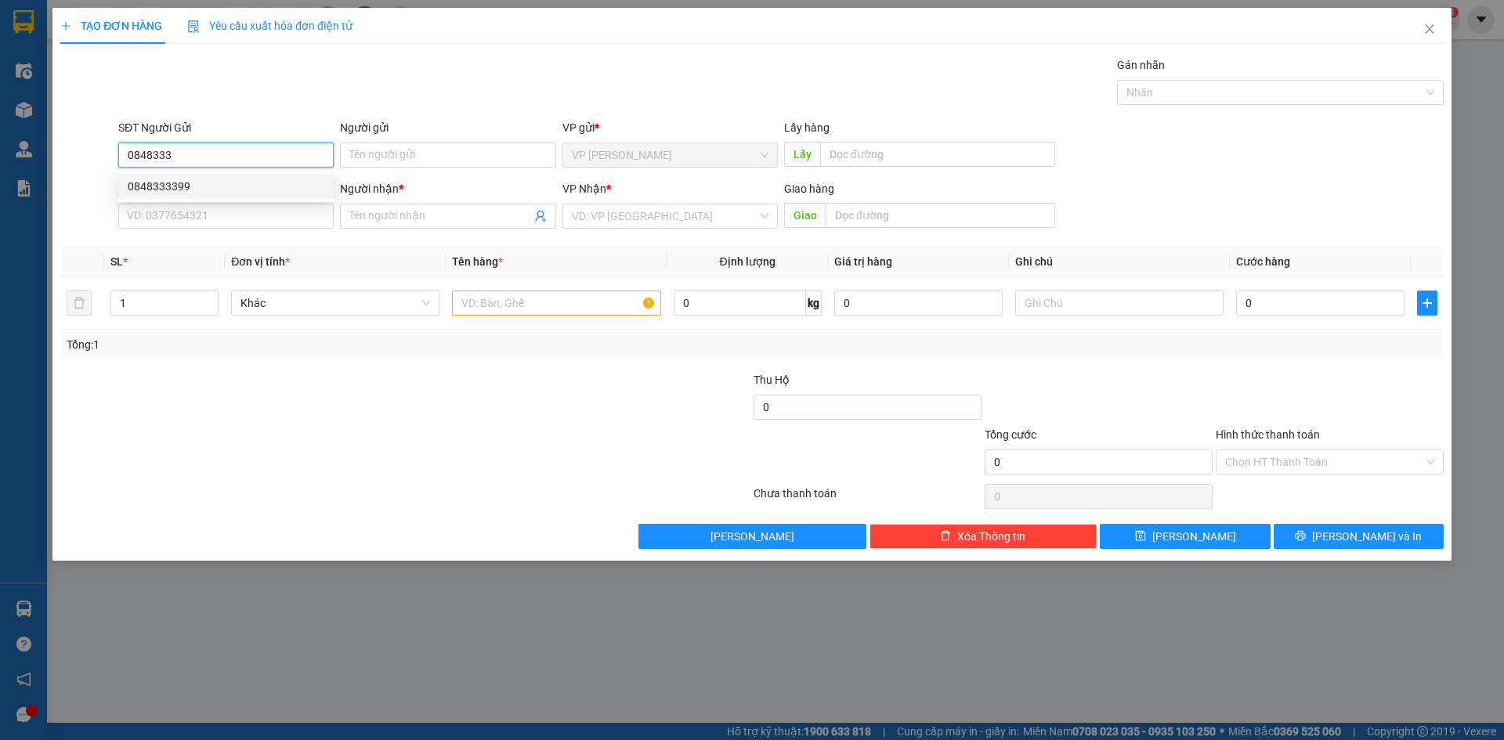
click at [200, 193] on div "0848333399" at bounding box center [226, 186] width 197 height 17
type input "0848333399"
type input "0935466879"
type input "a duy"
type input "kon tum"
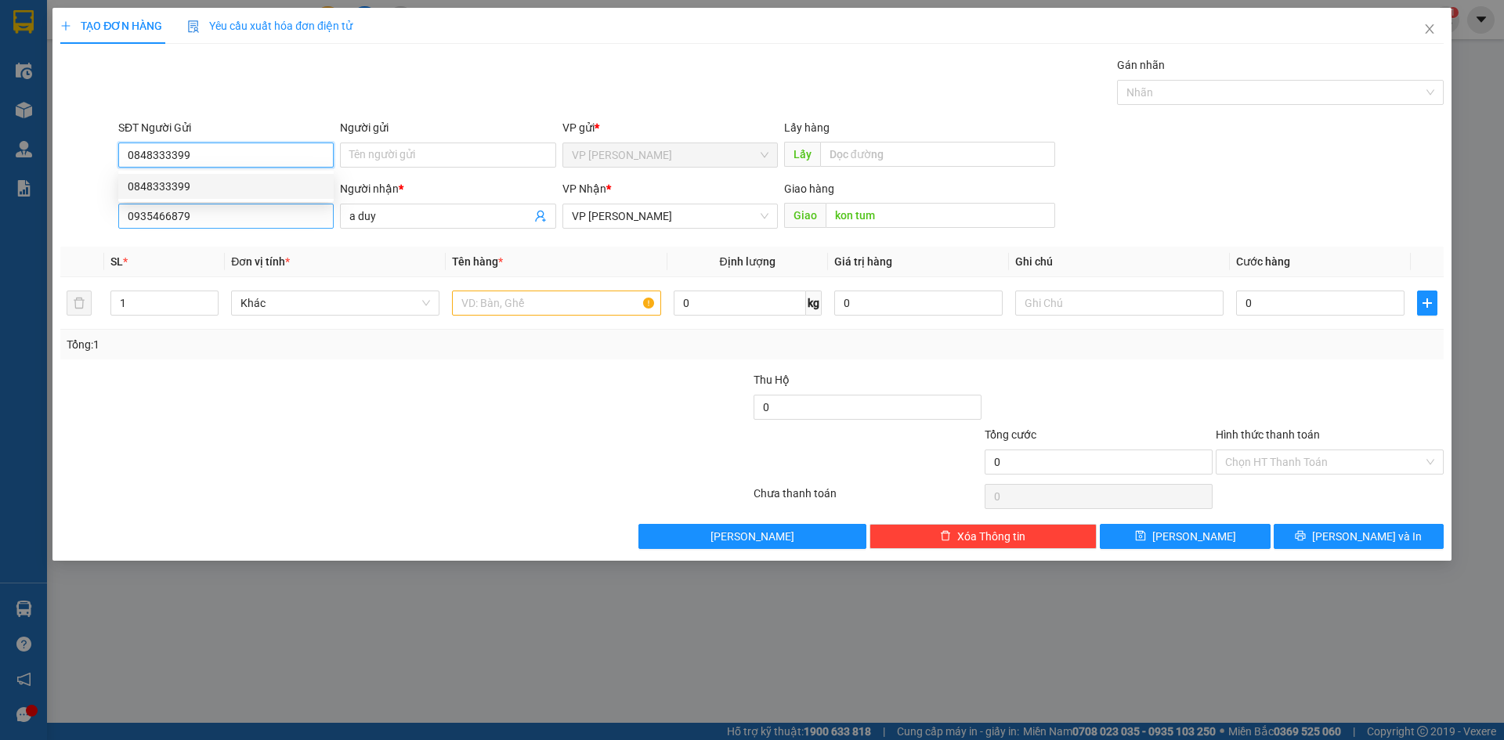
type input "0848333399"
click at [203, 211] on input "0935466879" at bounding box center [225, 216] width 215 height 25
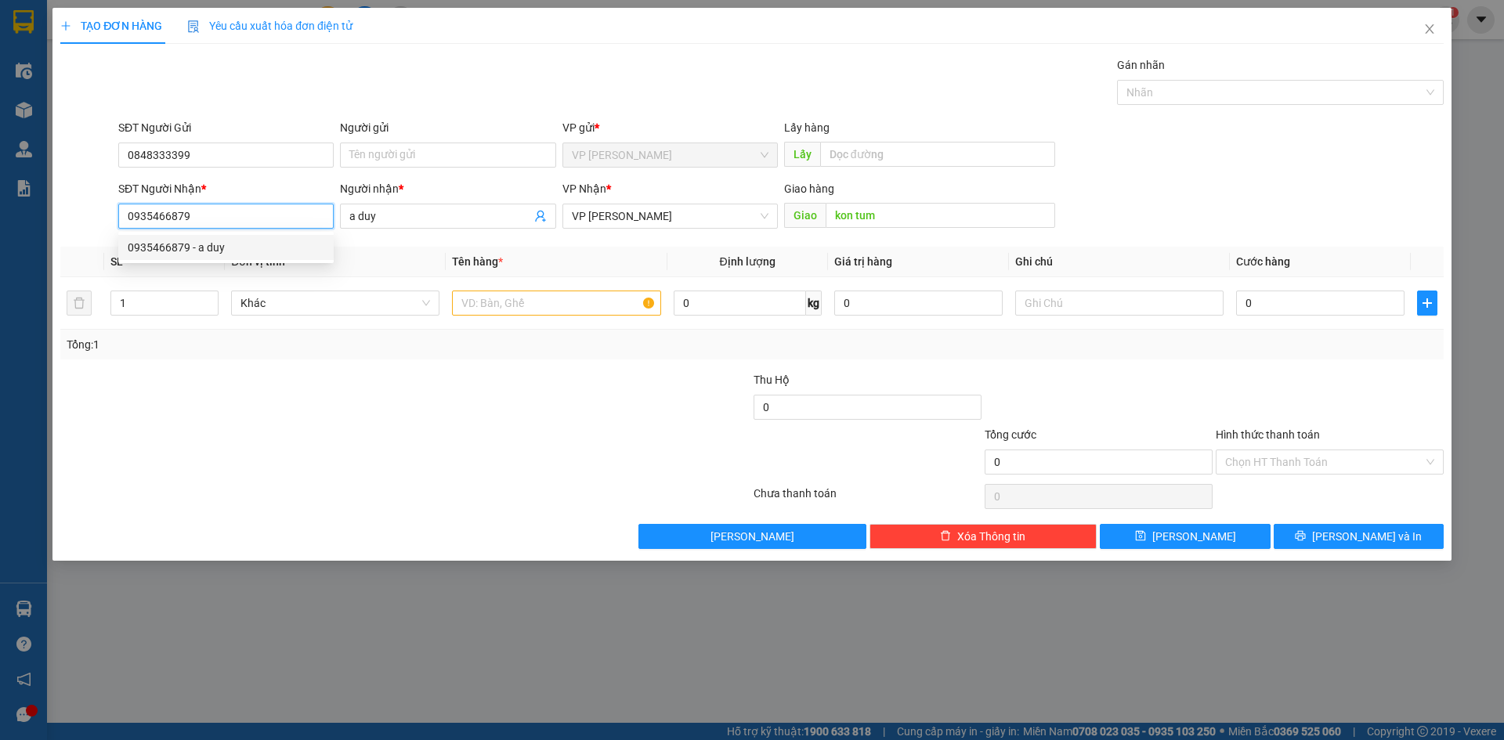
click at [203, 212] on input "0935466879" at bounding box center [225, 216] width 215 height 25
type input "0905104768"
click at [218, 240] on div "0905104768 - anh hào" at bounding box center [226, 247] width 197 height 17
type input "anh hào"
type input "dak lak"
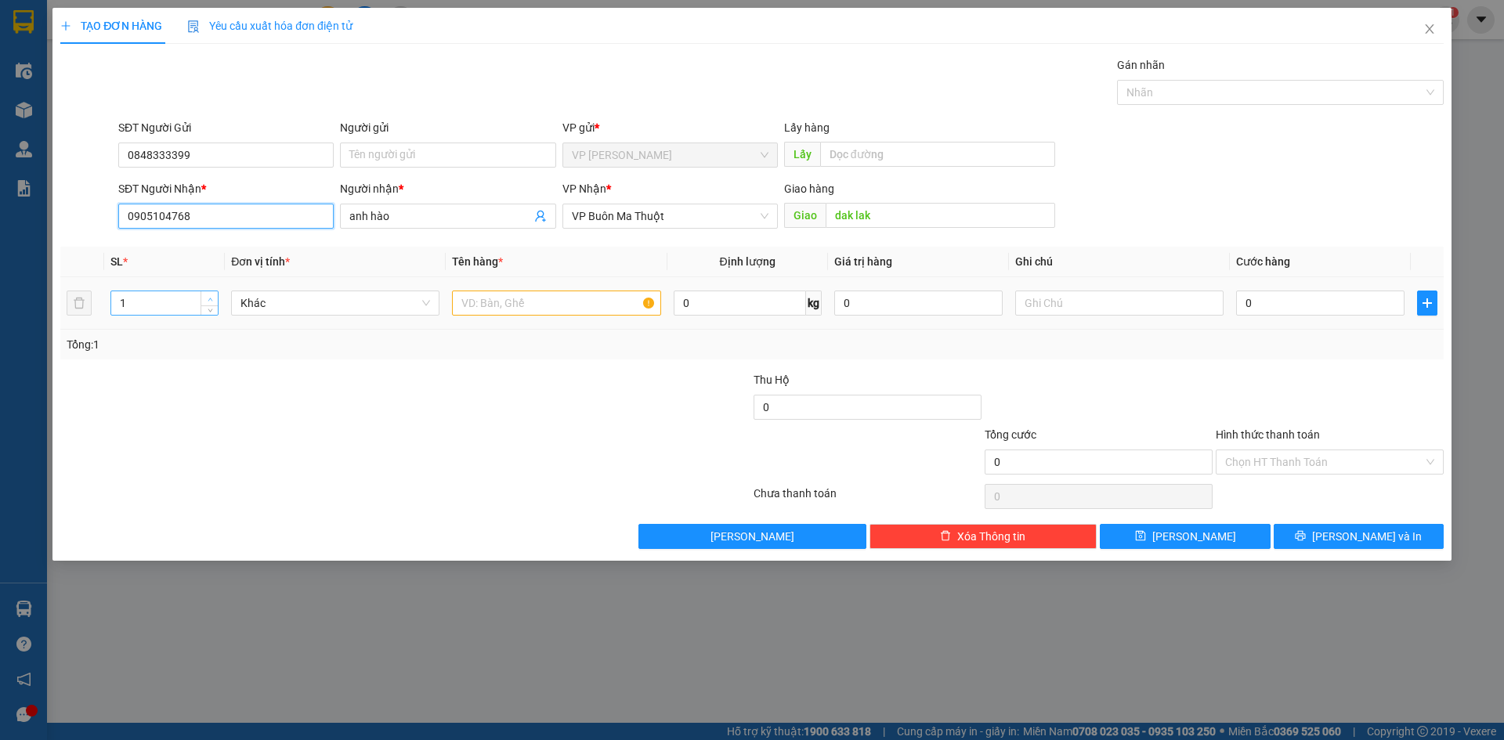
type input "0905104768"
click at [210, 301] on icon "up" at bounding box center [210, 299] width 5 height 5
type input "3"
click at [211, 301] on icon "up" at bounding box center [210, 299] width 5 height 5
click at [636, 307] on input "text" at bounding box center [556, 303] width 208 height 25
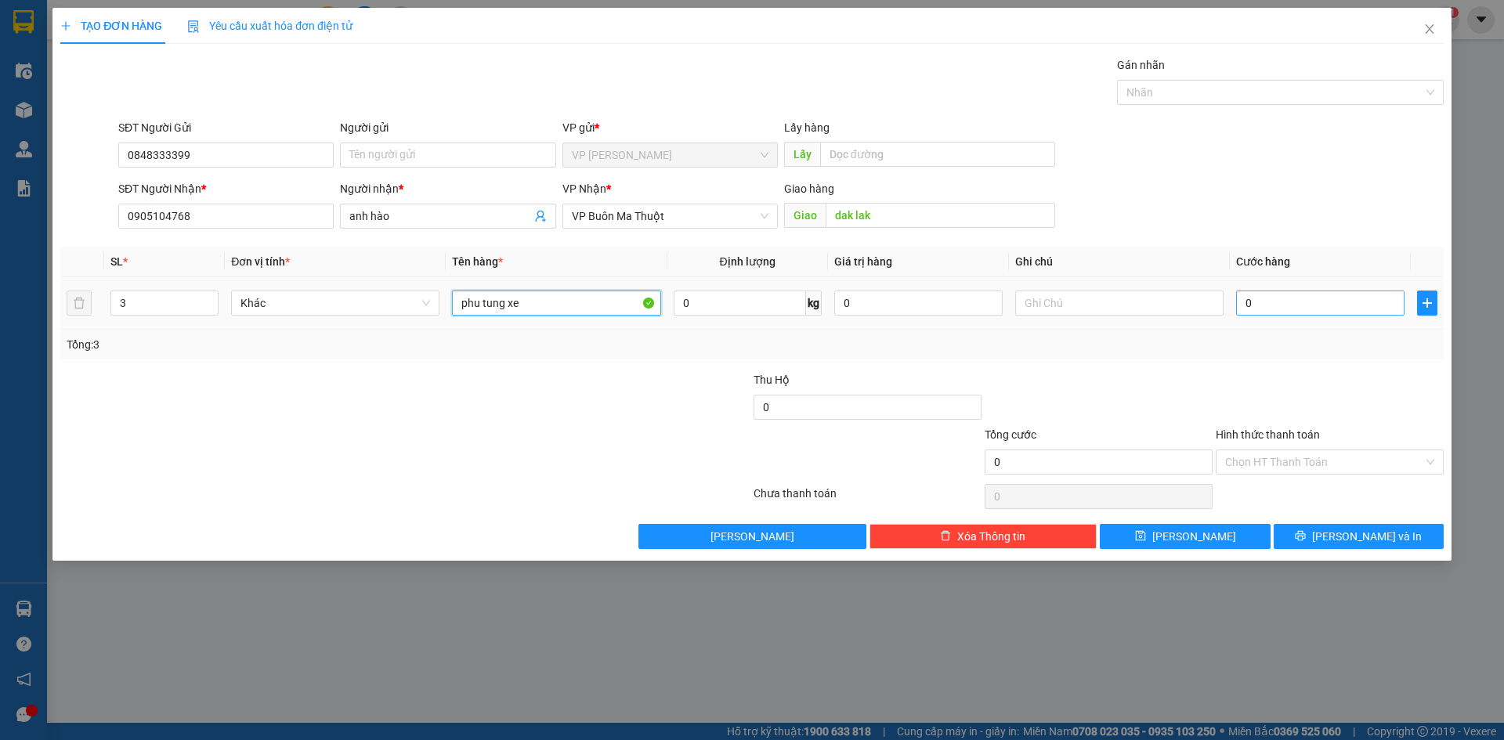
type input "phu tung xe"
click at [1358, 314] on input "0" at bounding box center [1320, 303] width 168 height 25
type input "1"
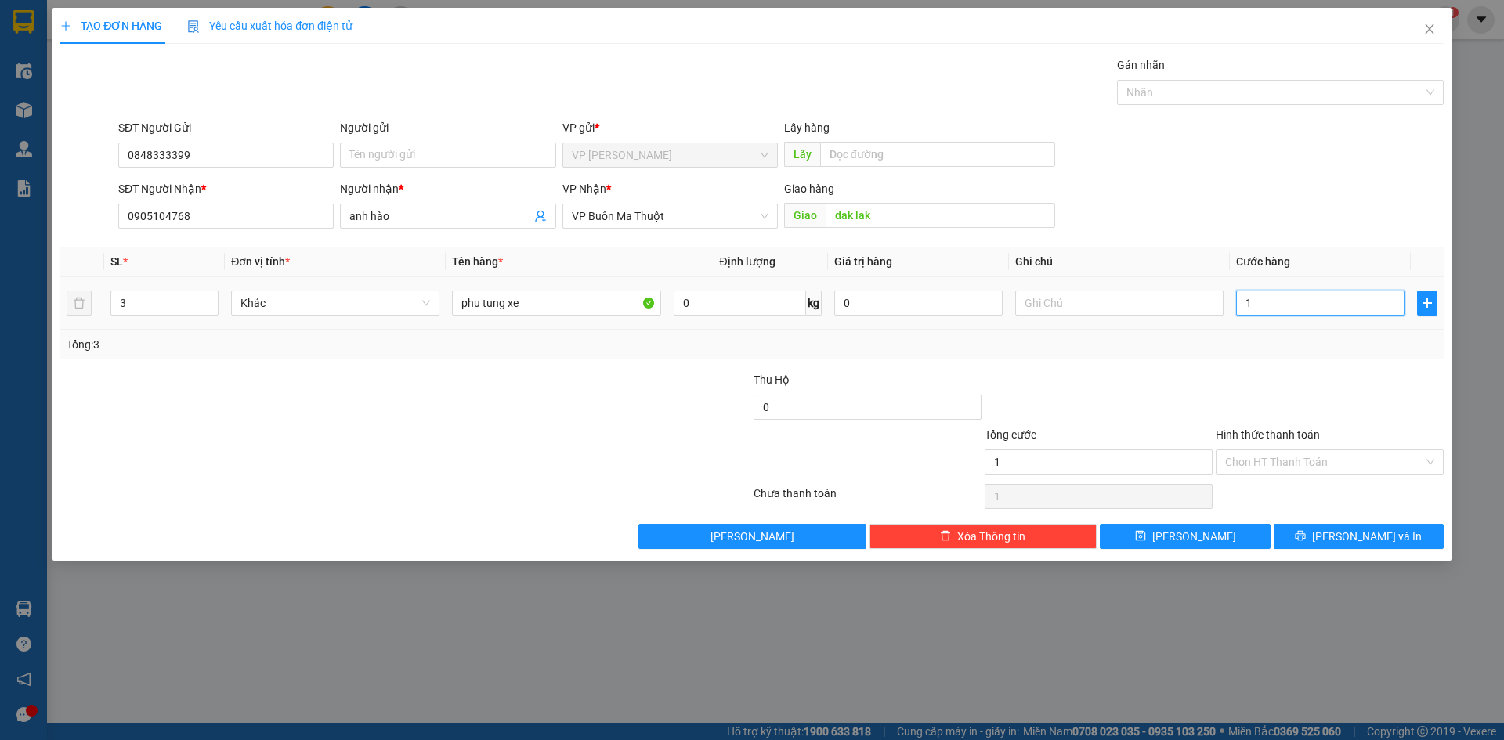
type input "15"
type input "150"
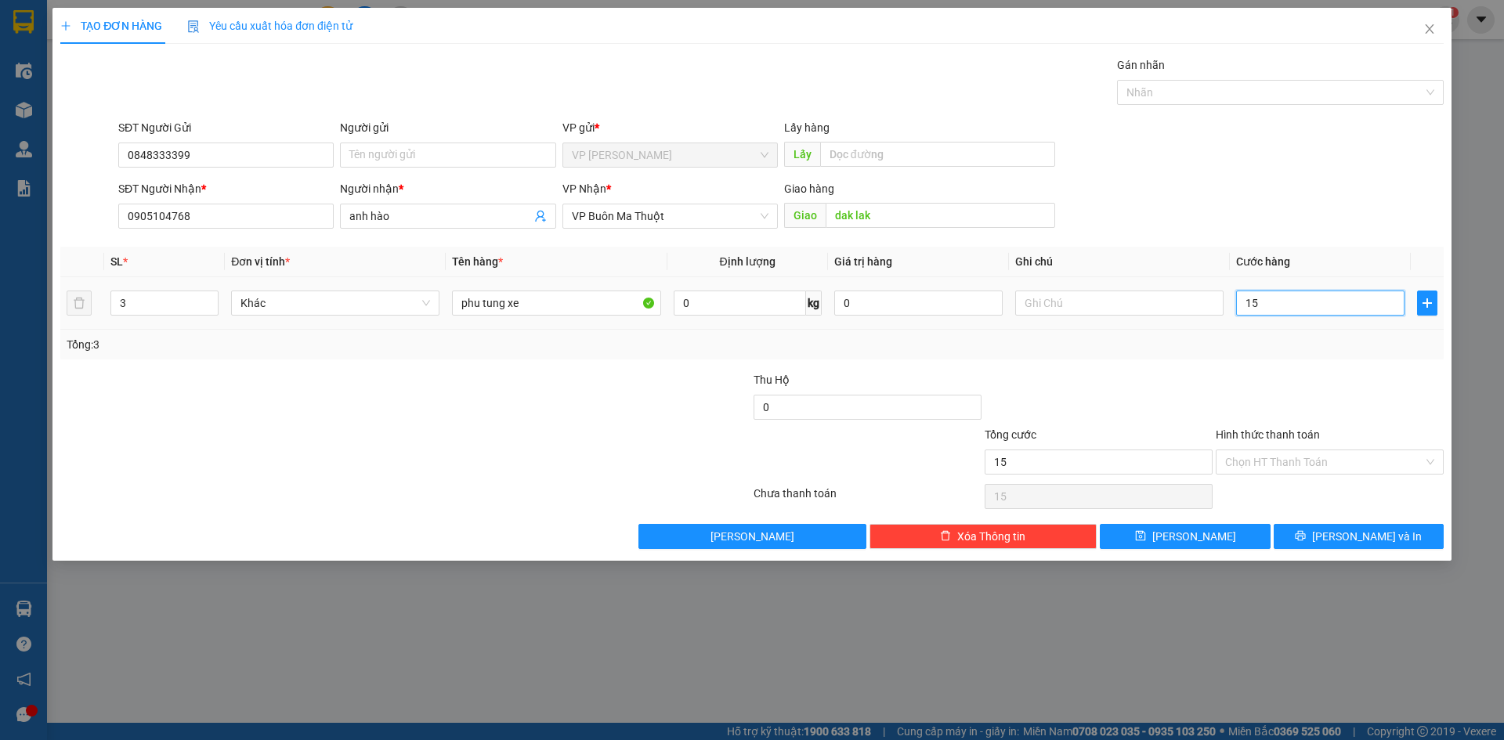
type input "150"
type input "1.500"
type input "15.000"
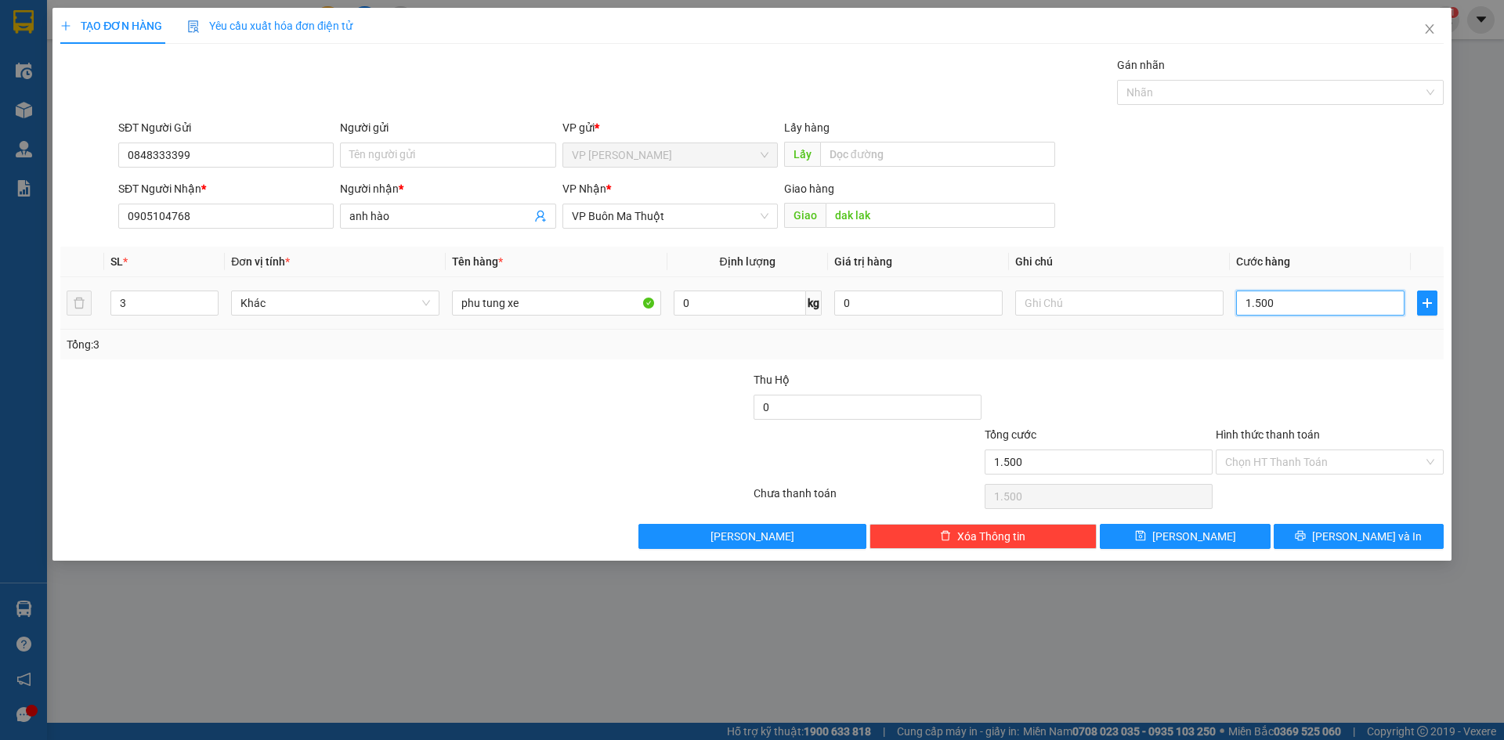
type input "15.000"
type input "150.000"
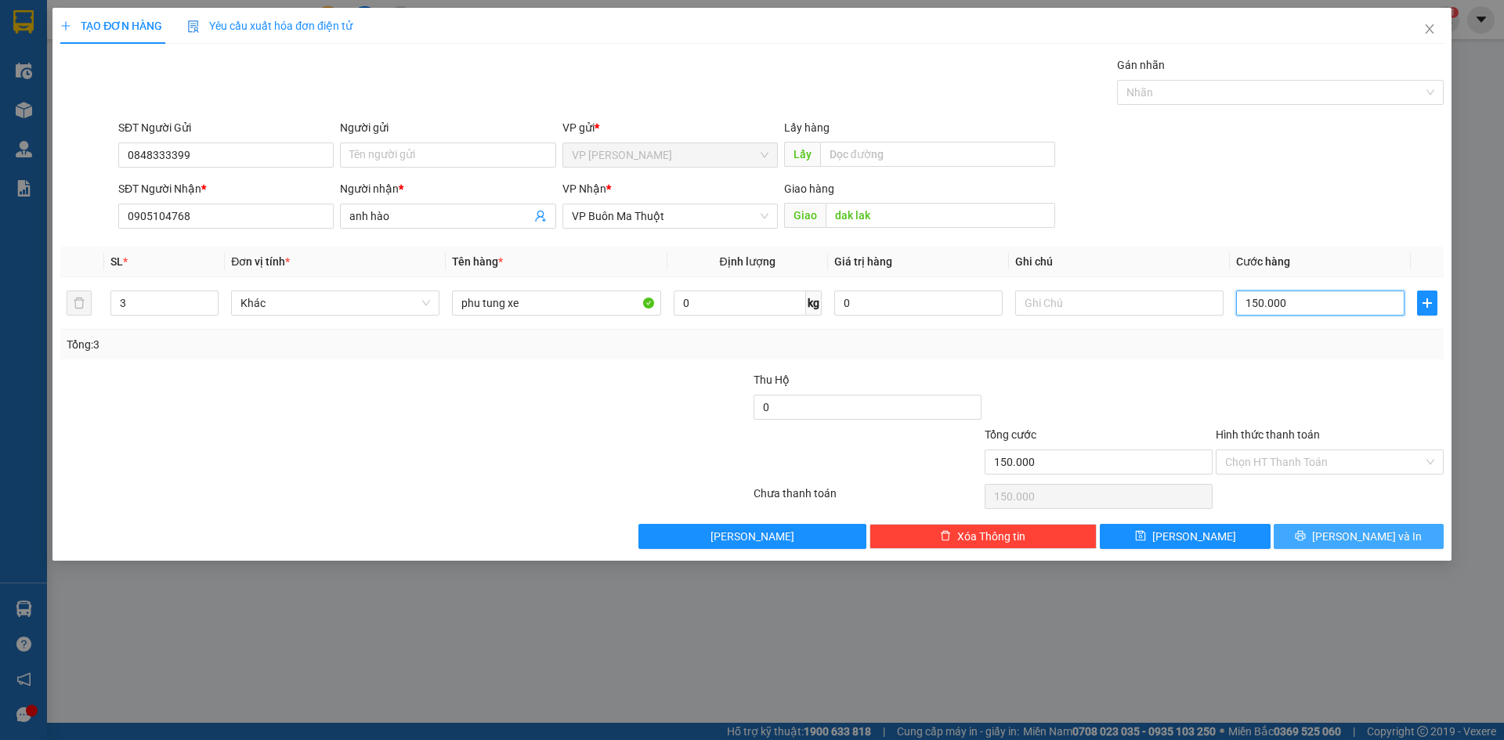
type input "150.000"
click at [1321, 546] on button "[PERSON_NAME] và In" at bounding box center [1359, 536] width 170 height 25
